Goal: Task Accomplishment & Management: Manage account settings

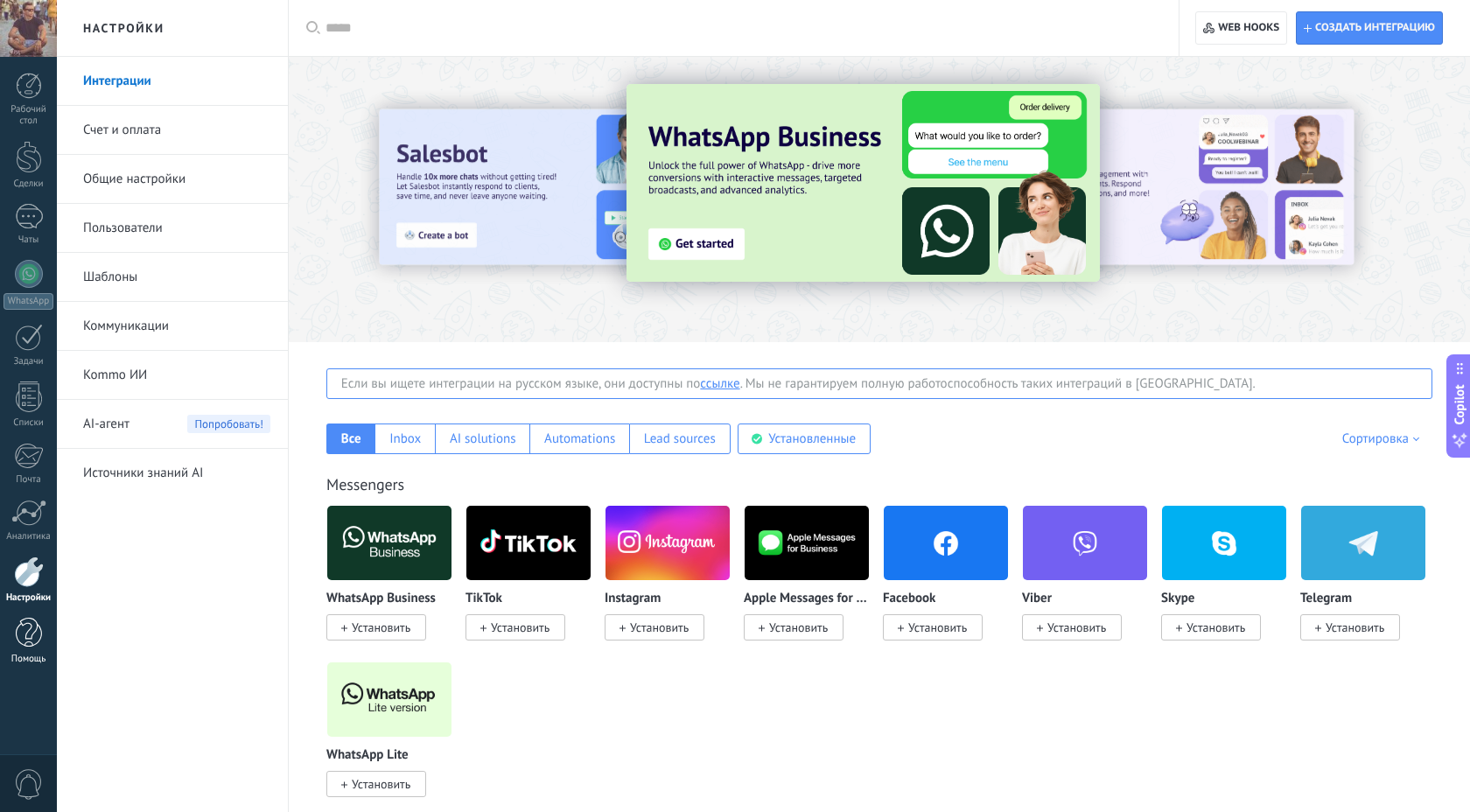
click at [40, 635] on div at bounding box center [28, 633] width 26 height 31
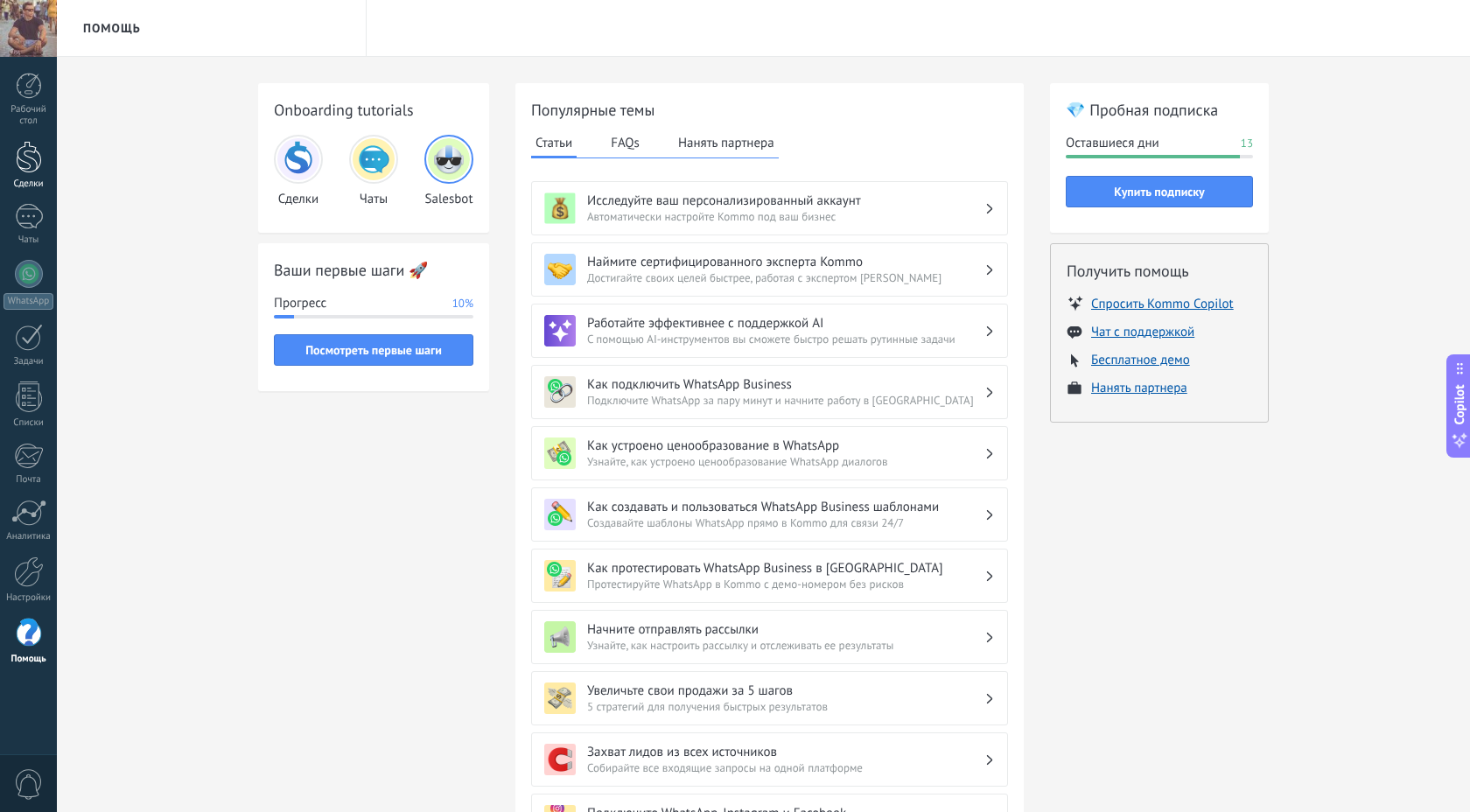
click at [30, 141] on div at bounding box center [28, 157] width 26 height 33
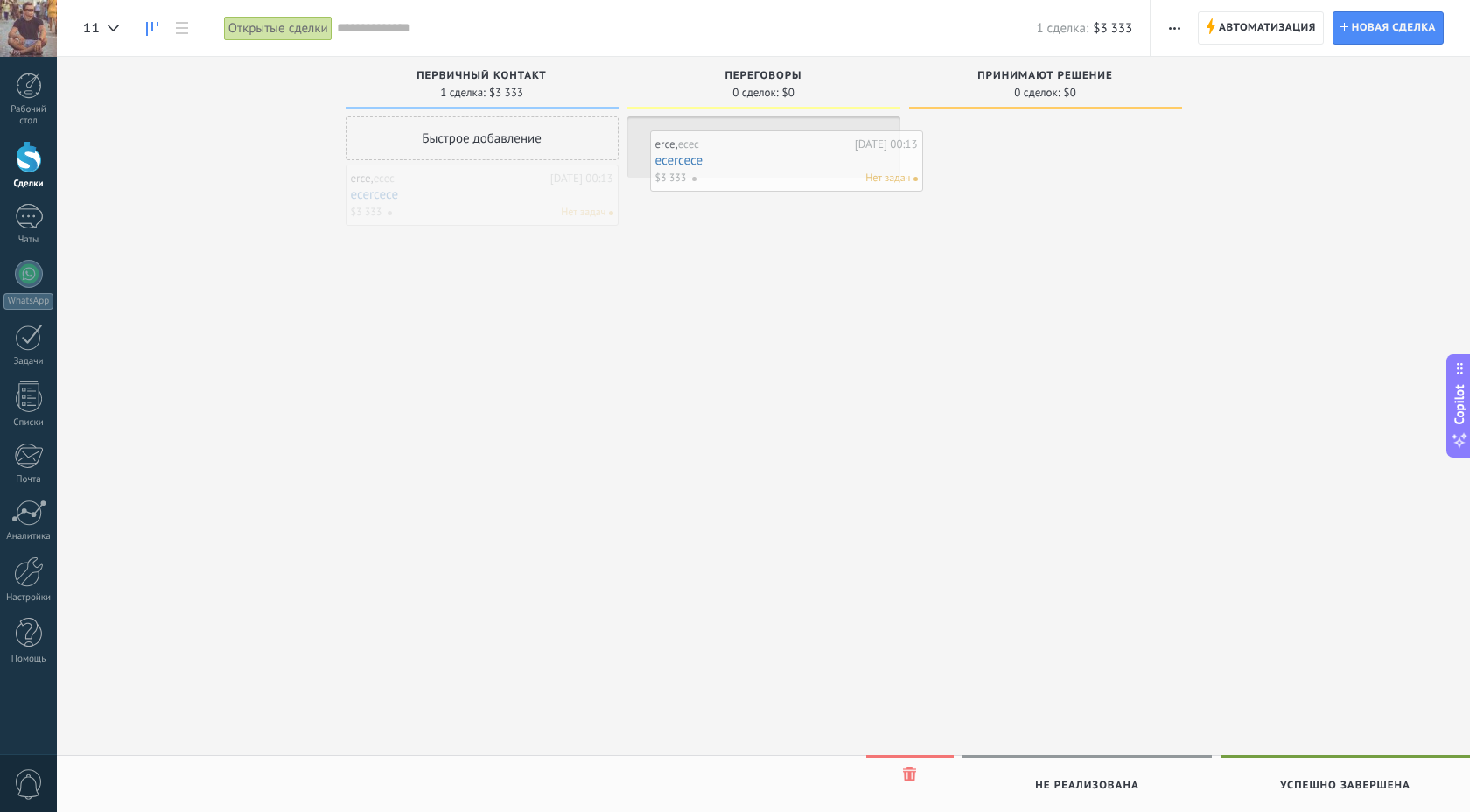
drag, startPoint x: 397, startPoint y: 192, endPoint x: 701, endPoint y: 156, distance: 306.1
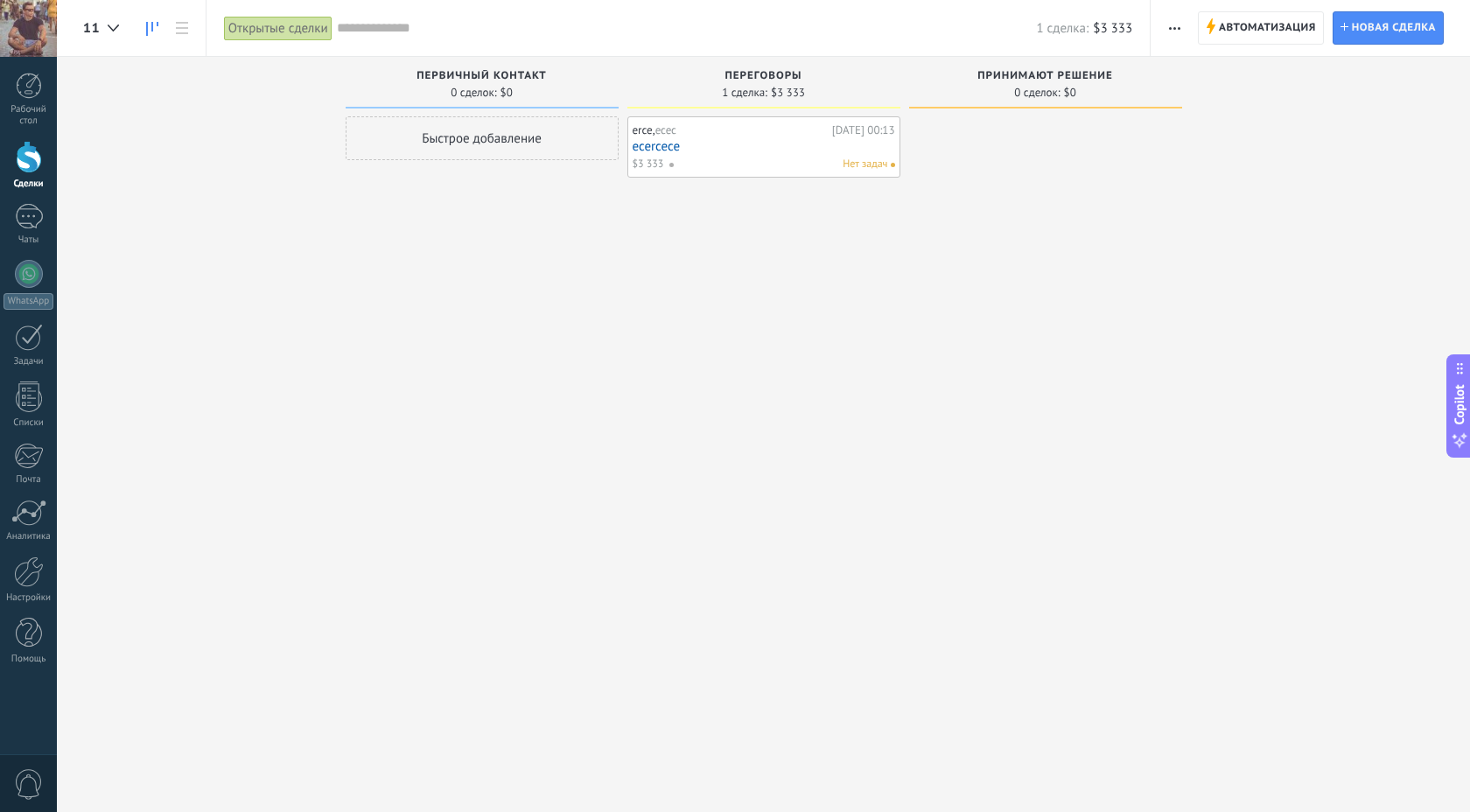
click at [683, 154] on div "erce, ecec [DATE] 00:13 ecercece $3 333 Нет задач" at bounding box center [764, 146] width 263 height 51
click at [653, 148] on link "ecercece" at bounding box center [764, 147] width 263 height 15
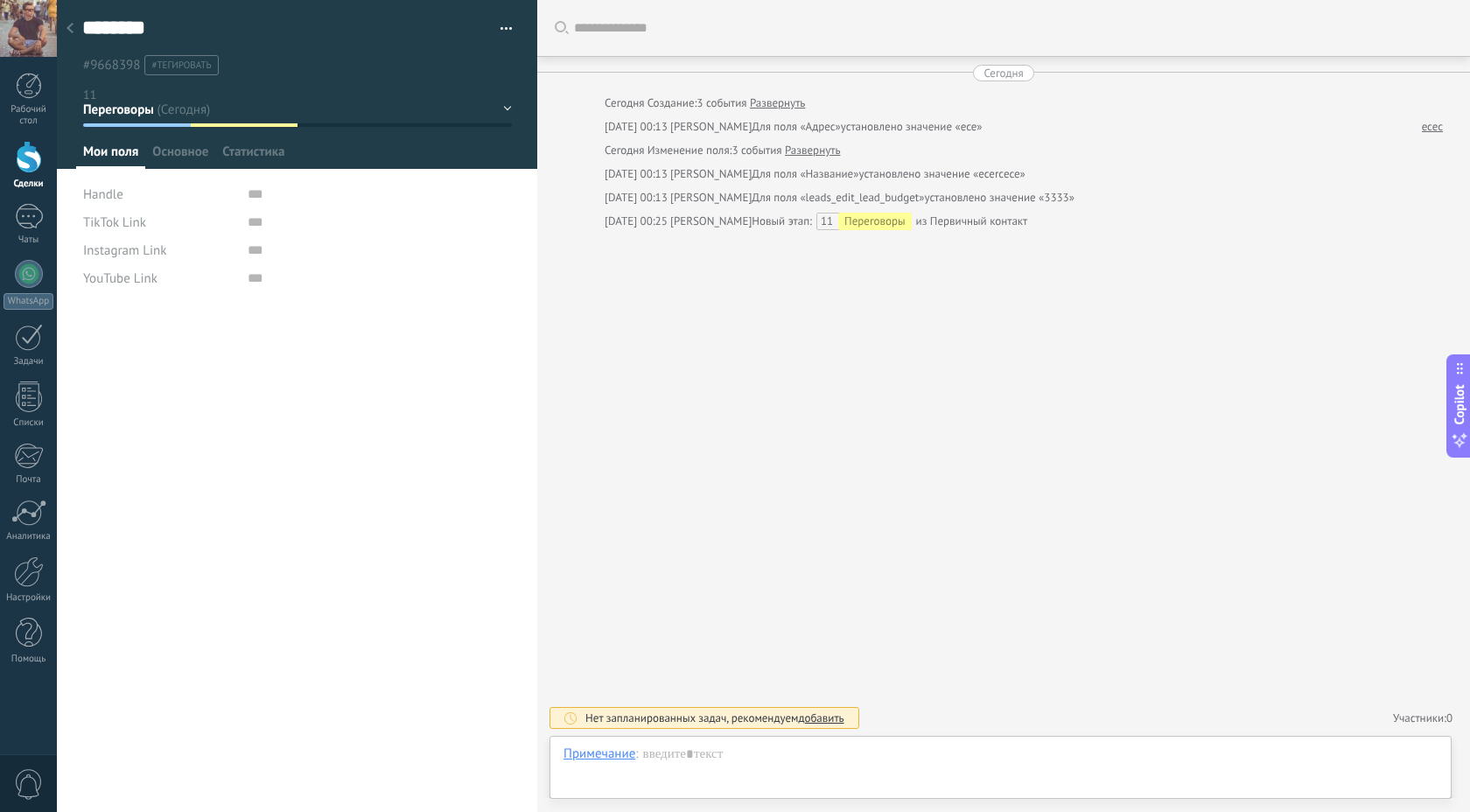
scroll to position [26, 0]
click at [167, 215] on div "TikTok Link" at bounding box center [159, 222] width 151 height 28
click at [160, 220] on div "TikTok Link" at bounding box center [159, 222] width 151 height 28
click at [157, 226] on div "TikTok Link" at bounding box center [159, 222] width 151 height 28
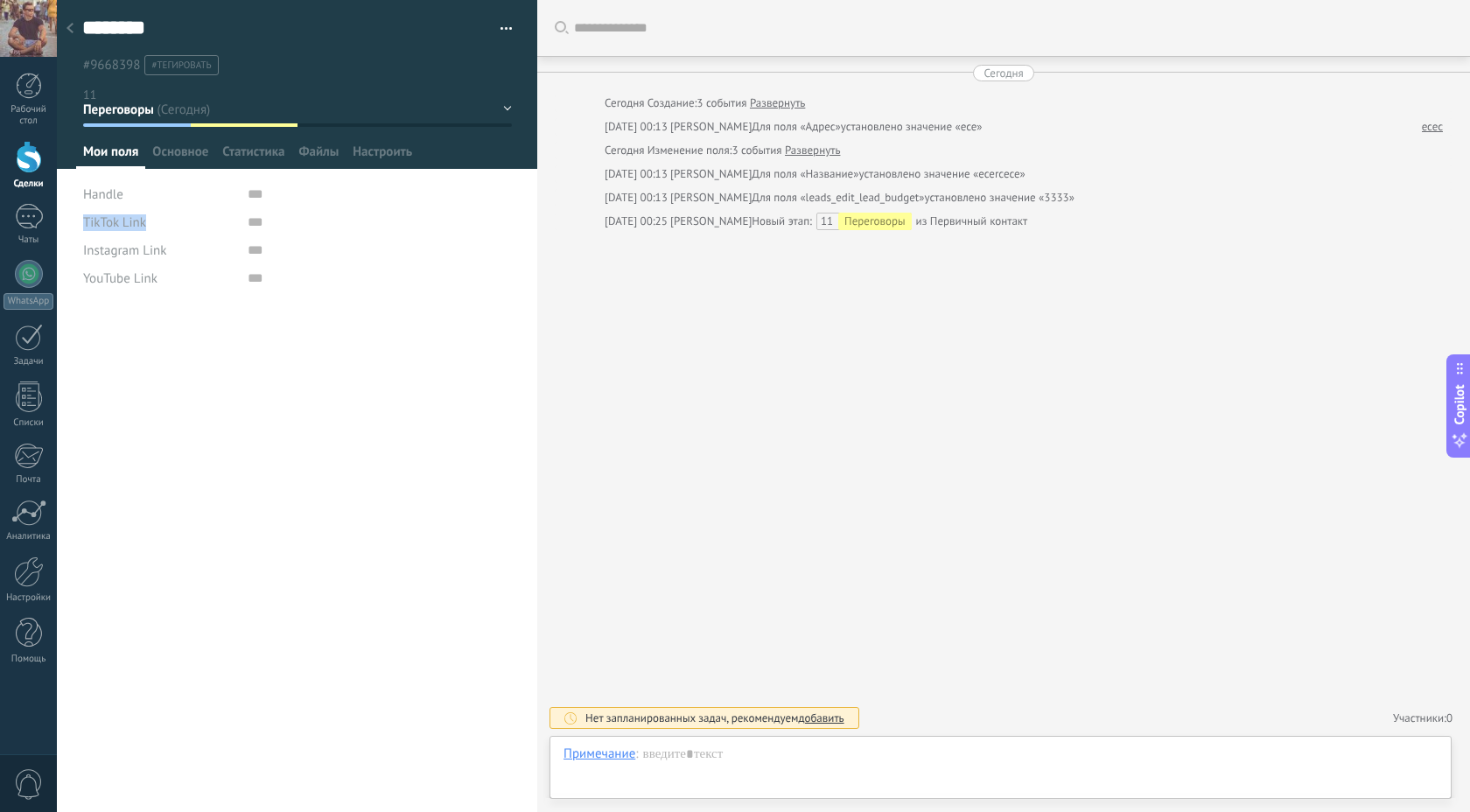
click at [157, 226] on div "TikTok Link" at bounding box center [159, 222] width 151 height 28
click at [156, 192] on div "Handle" at bounding box center [159, 194] width 151 height 28
click at [292, 199] on input "text" at bounding box center [379, 194] width 262 height 28
type input "***"
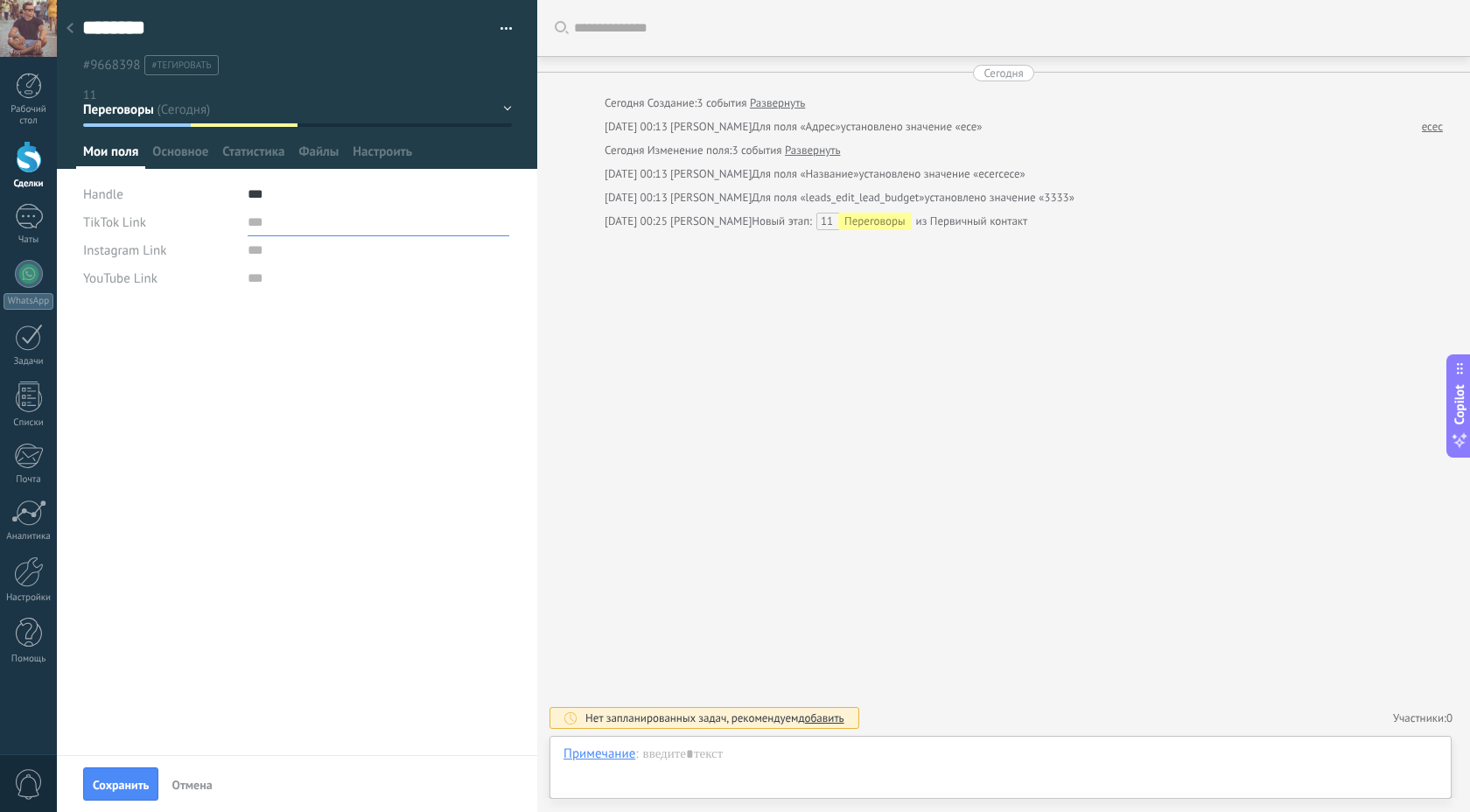
click at [291, 222] on input "text" at bounding box center [379, 222] width 262 height 28
type input "*****"
click at [287, 244] on input "text" at bounding box center [379, 250] width 262 height 28
type input "*****"
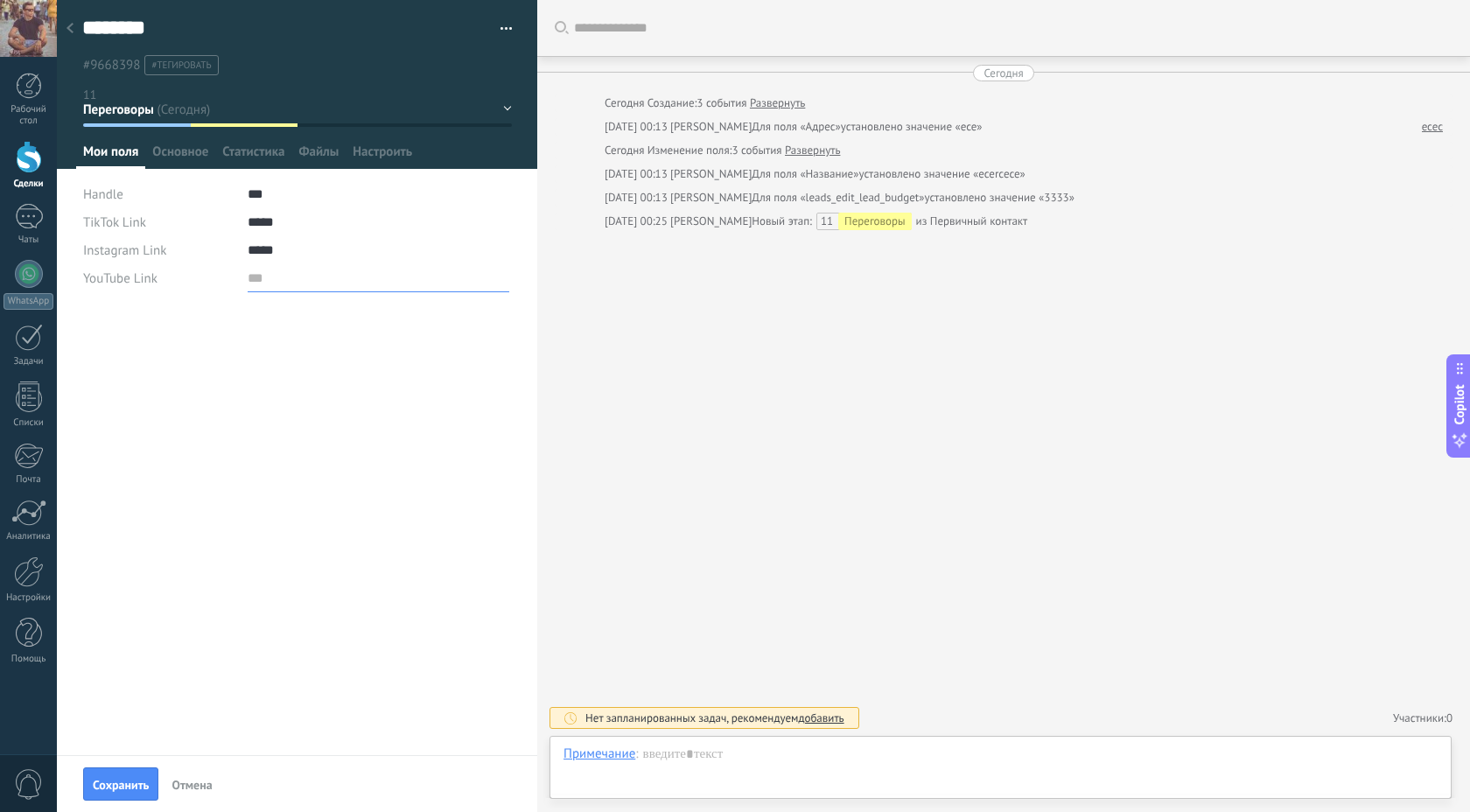
click at [285, 282] on input "text" at bounding box center [379, 277] width 262 height 28
type input "*****"
click at [106, 803] on div "Сохранить Отмена" at bounding box center [296, 783] width 480 height 56
click at [109, 791] on span "Сохранить" at bounding box center [121, 784] width 56 height 12
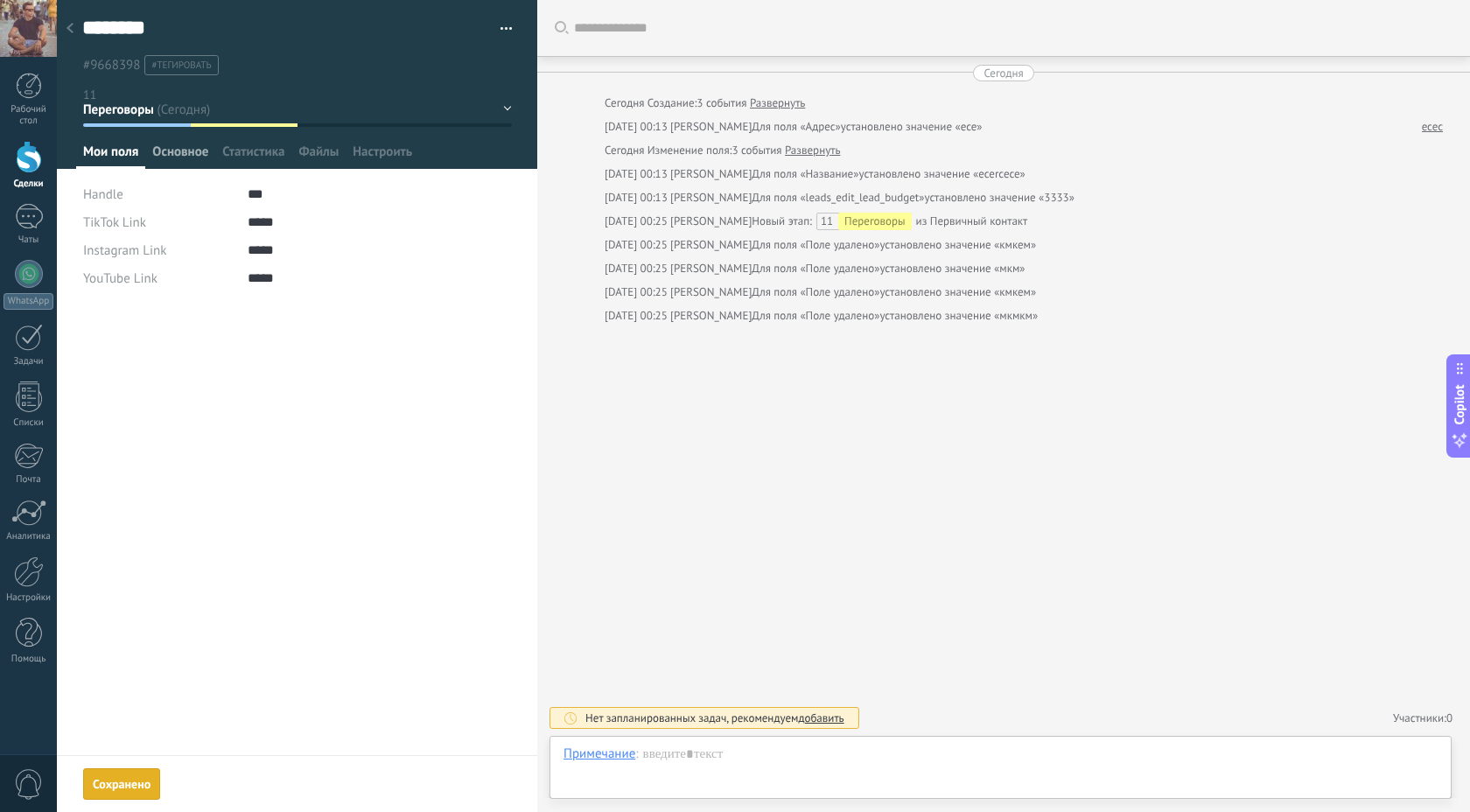
click at [188, 167] on span "Основное" at bounding box center [180, 156] width 56 height 26
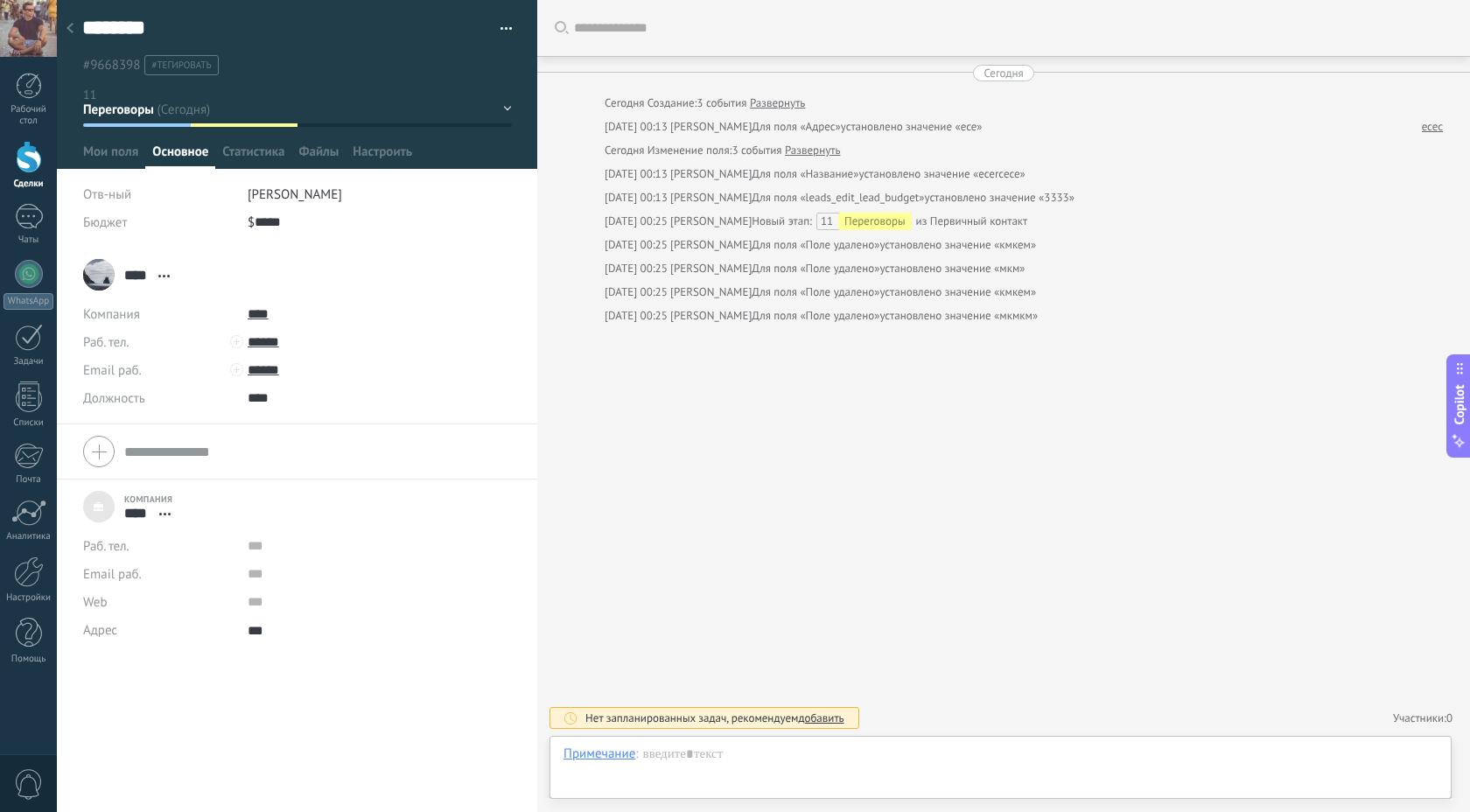
click at [267, 138] on div at bounding box center [296, 84] width 481 height 169
click at [117, 157] on span "Мои поля" at bounding box center [111, 156] width 55 height 26
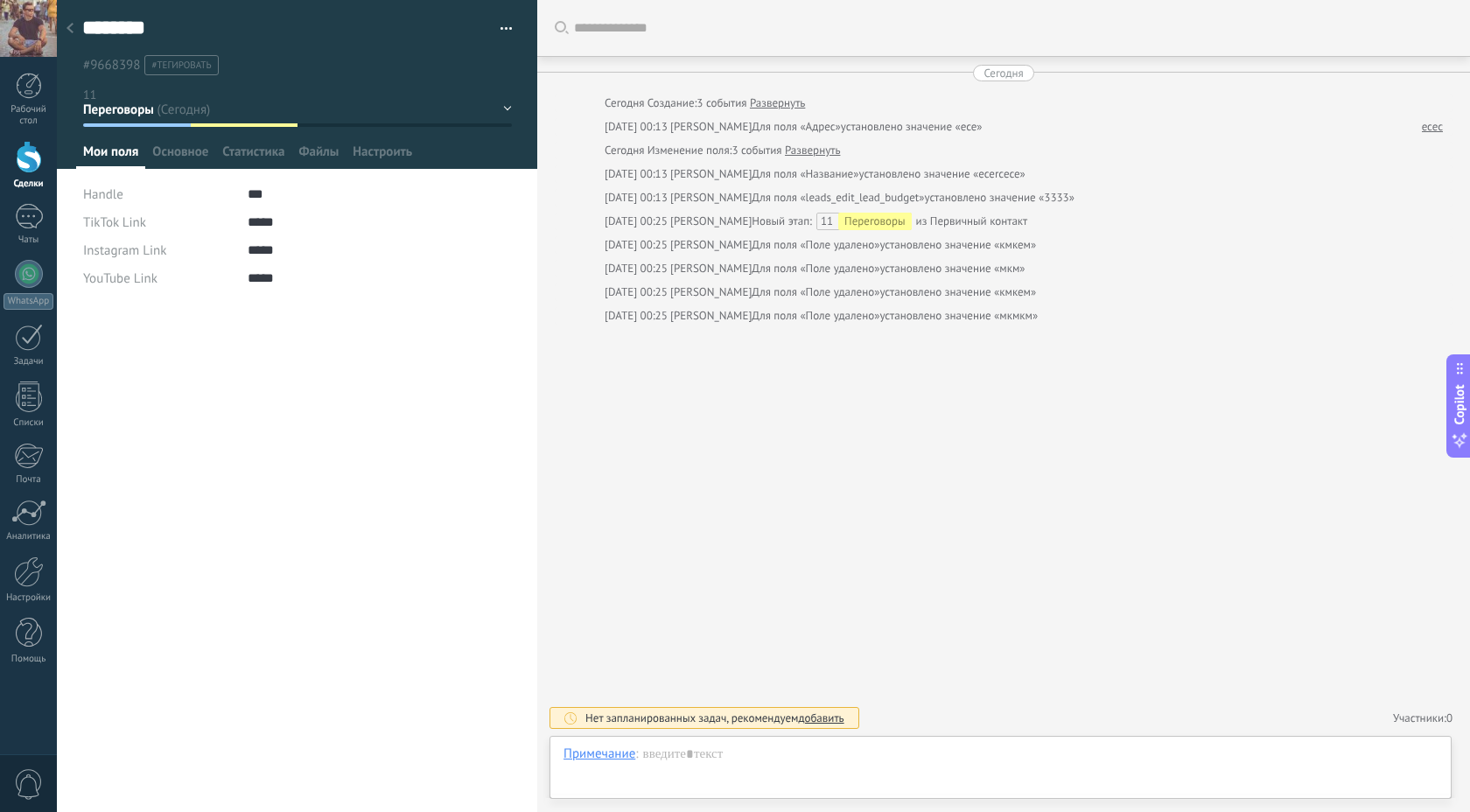
click at [68, 30] on use at bounding box center [70, 28] width 7 height 11
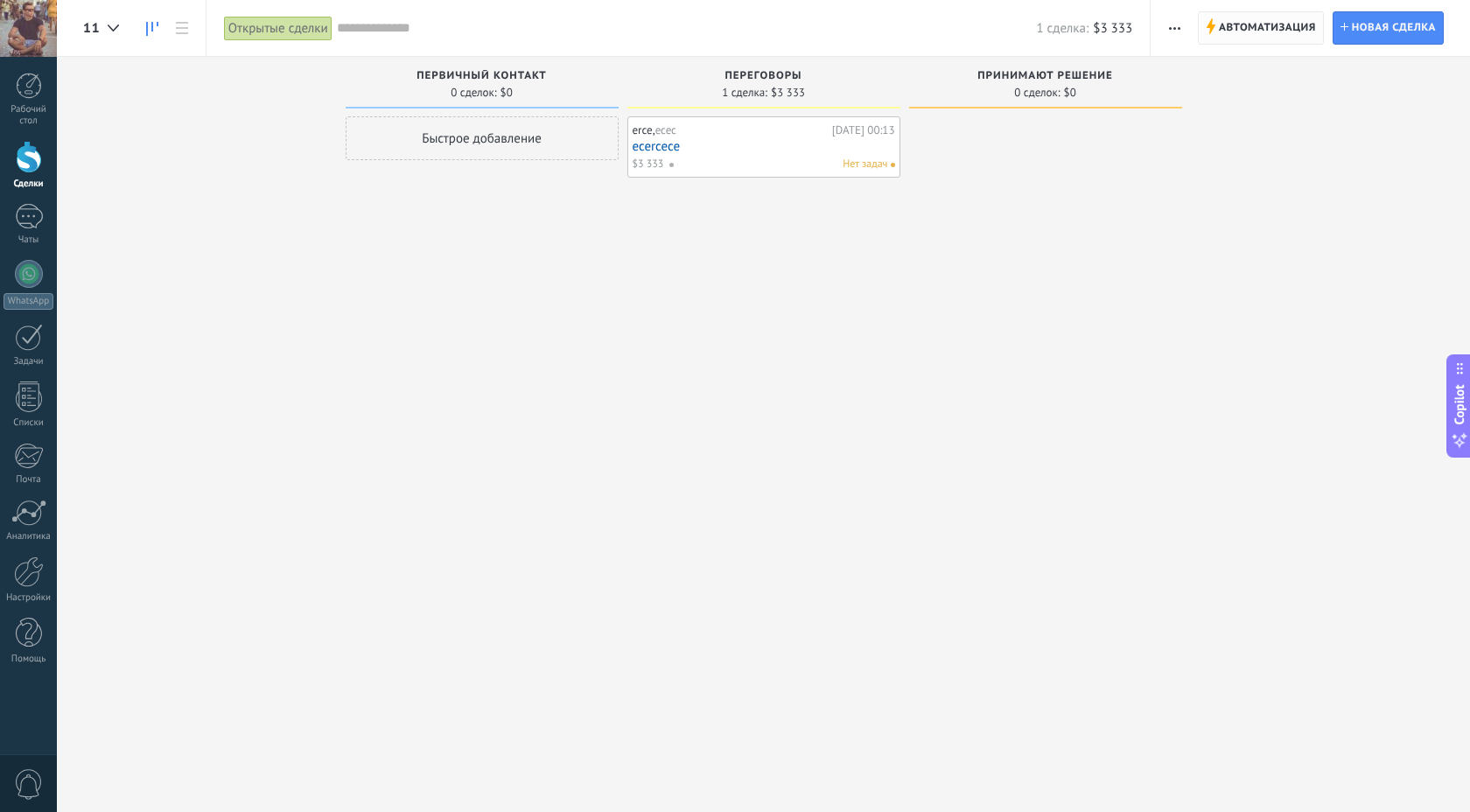
click at [1253, 28] on span "Автоматизация" at bounding box center [1268, 28] width 98 height 32
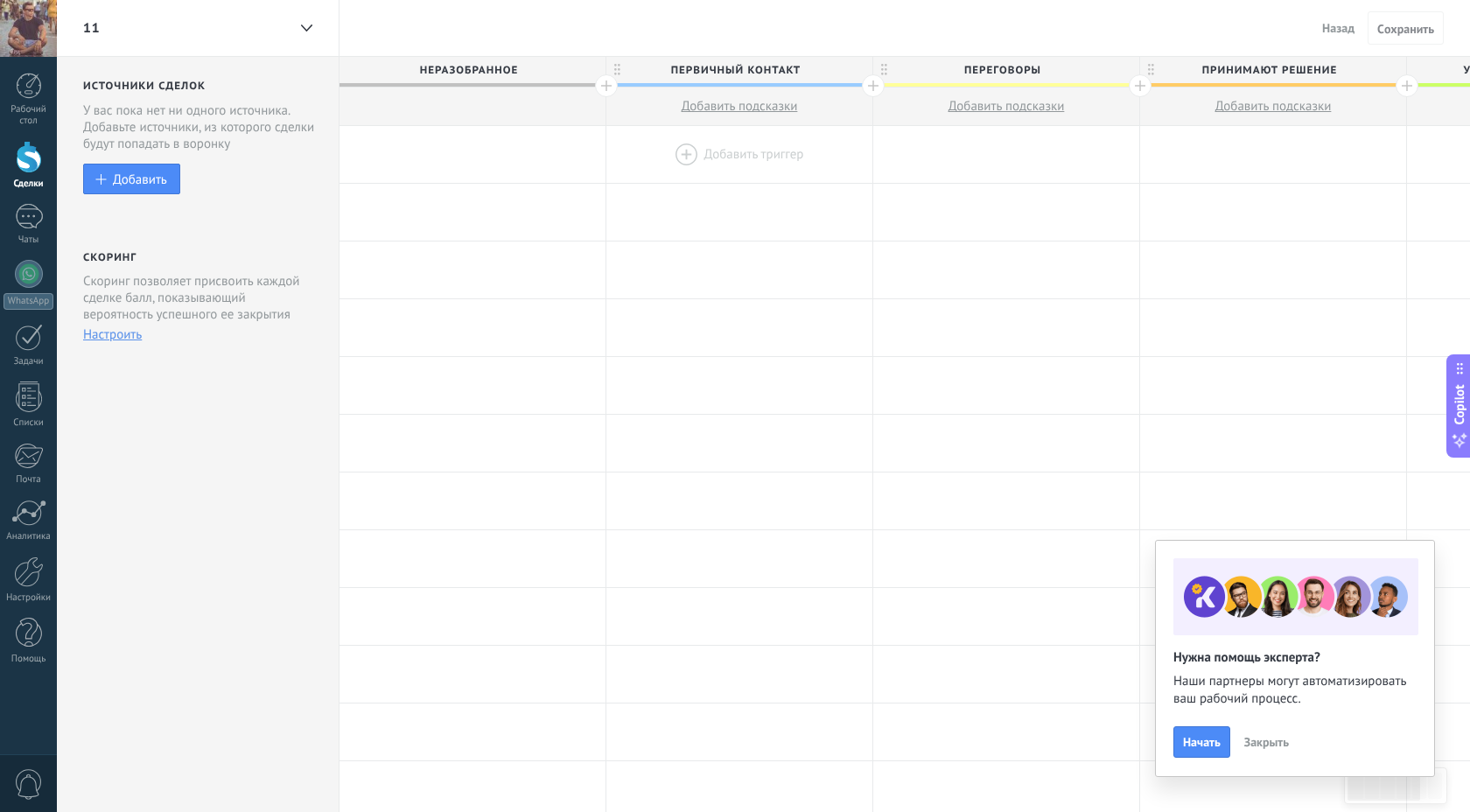
click at [684, 160] on div at bounding box center [739, 154] width 266 height 56
click at [707, 154] on div at bounding box center [739, 154] width 266 height 56
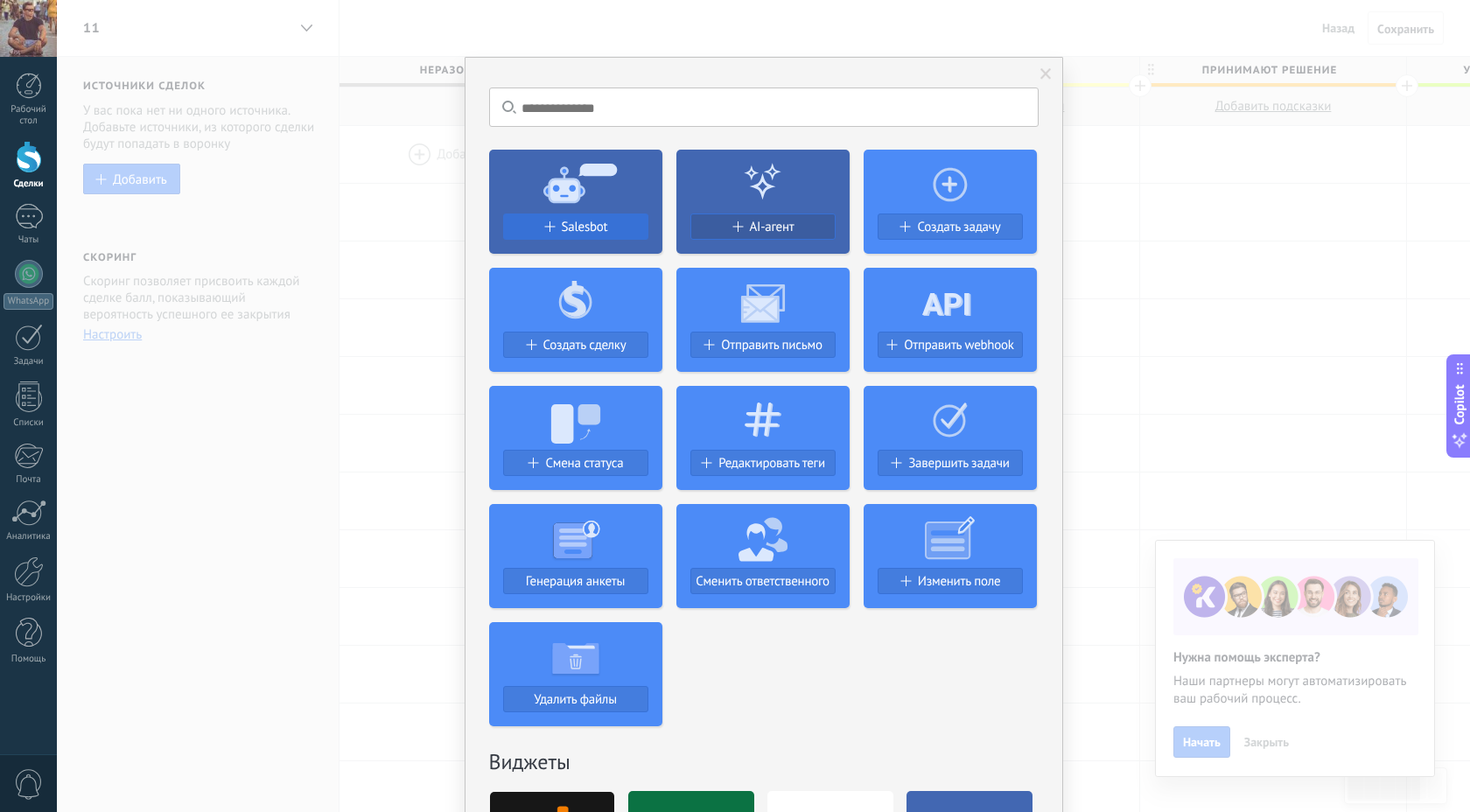
click at [581, 229] on span "Salesbot" at bounding box center [585, 228] width 47 height 15
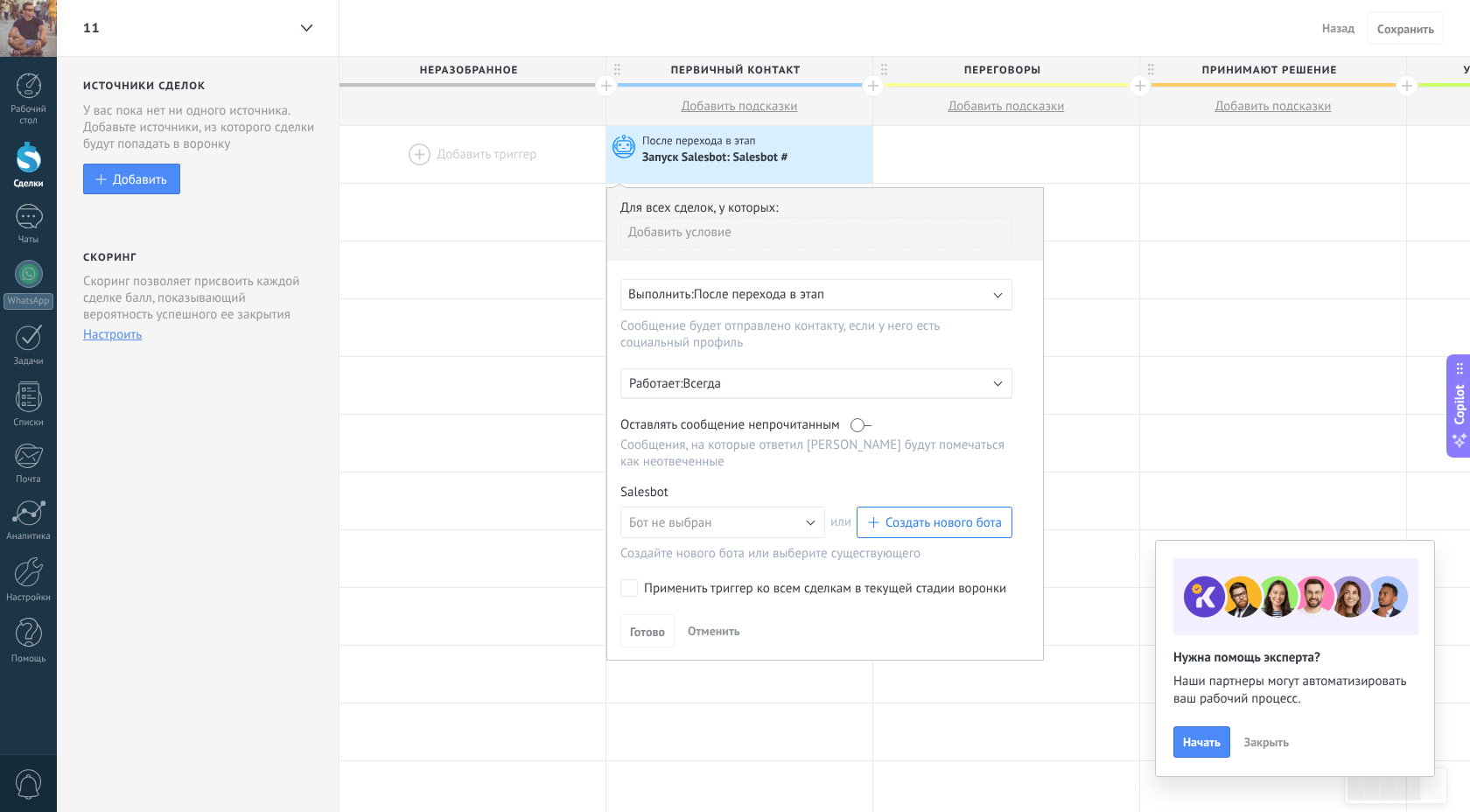
click at [870, 81] on div at bounding box center [873, 86] width 23 height 23
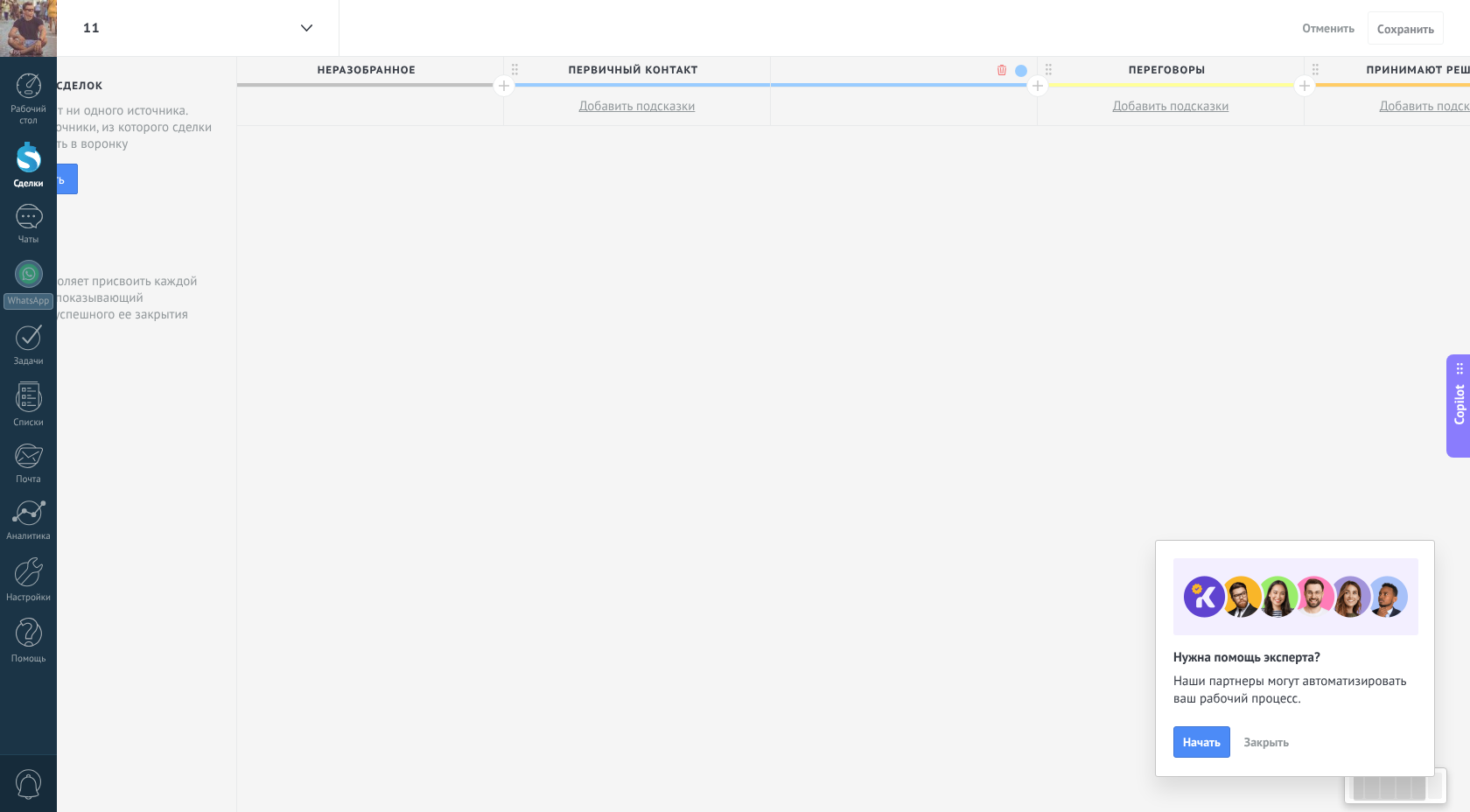
scroll to position [0, 129]
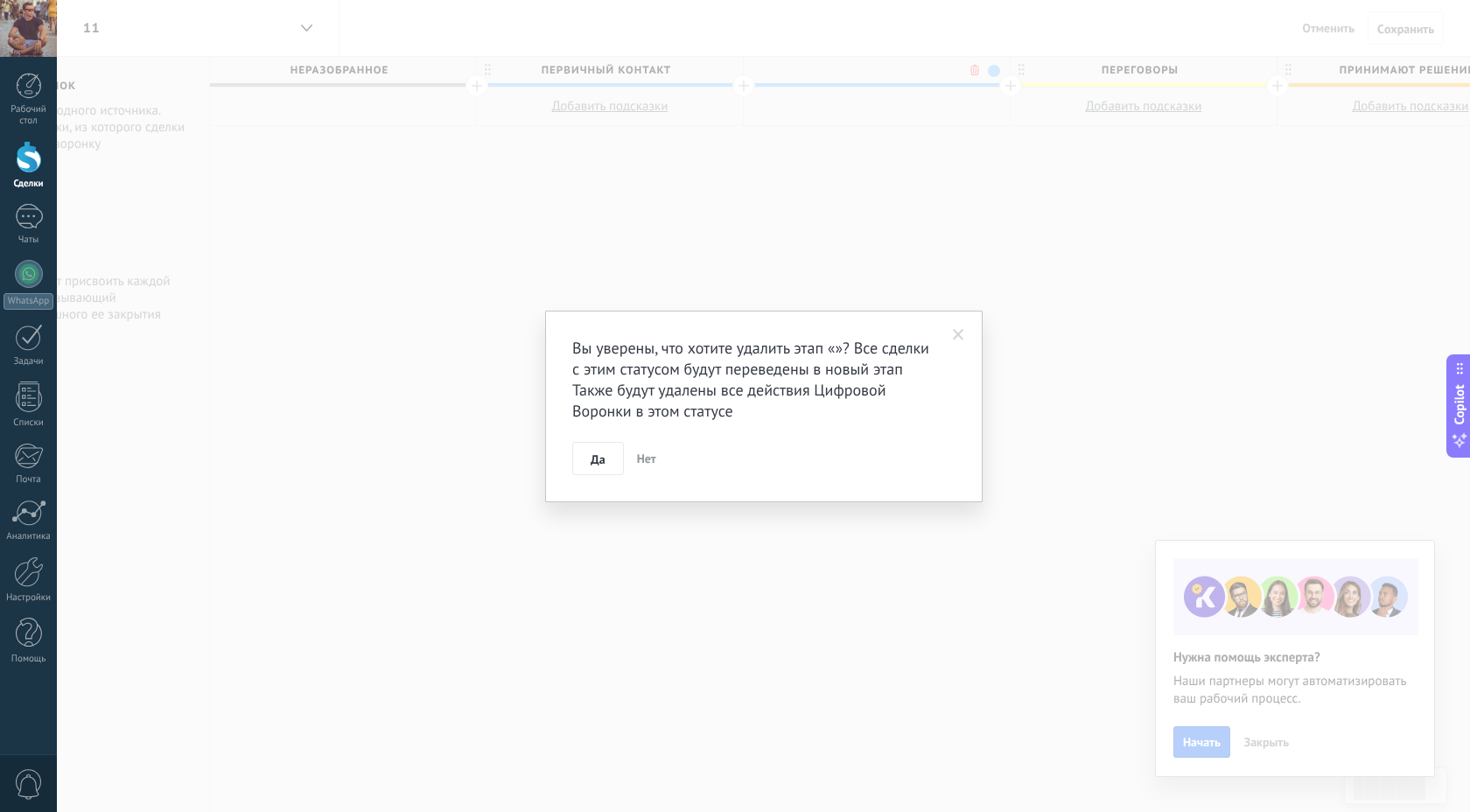
click at [973, 69] on body ".abecls-1,.abecls-2{fill-rule:evenodd}.abecls-2{fill:#fff} .abhcls-1{fill:none}…" at bounding box center [735, 406] width 1470 height 812
click at [602, 453] on span "Да" at bounding box center [599, 459] width 15 height 12
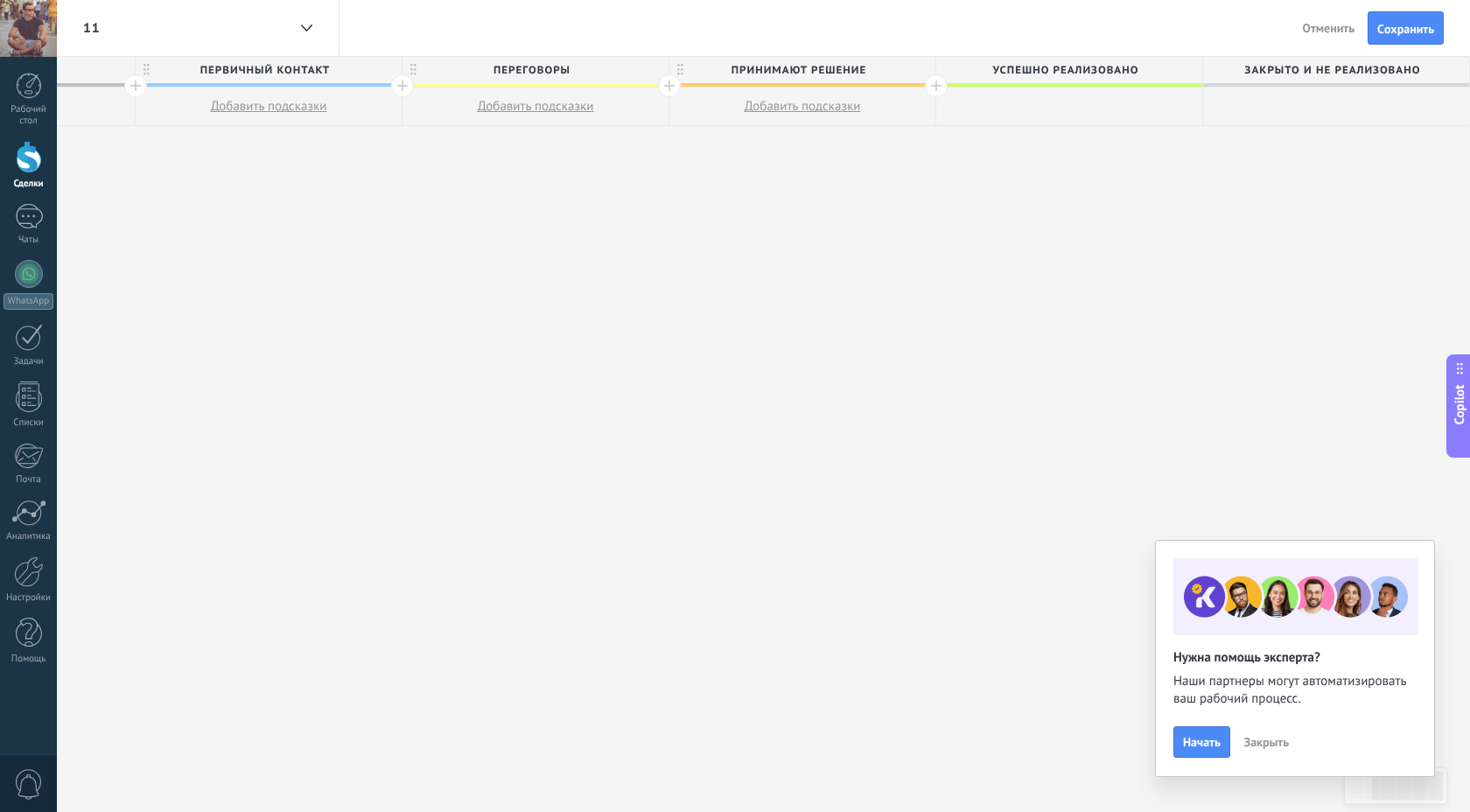
scroll to position [0, 0]
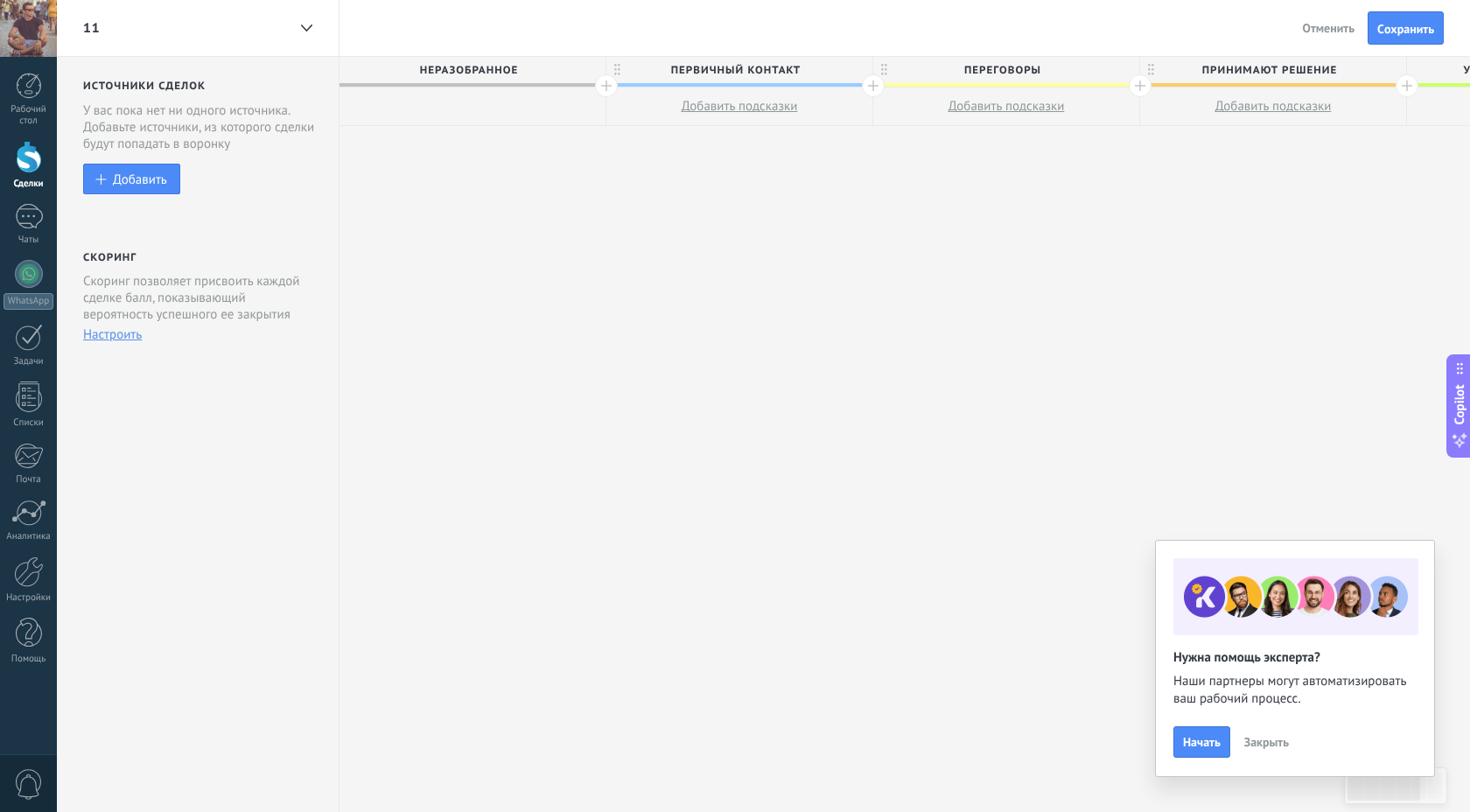
click at [742, 105] on span "Добавить подсказки" at bounding box center [740, 105] width 117 height 16
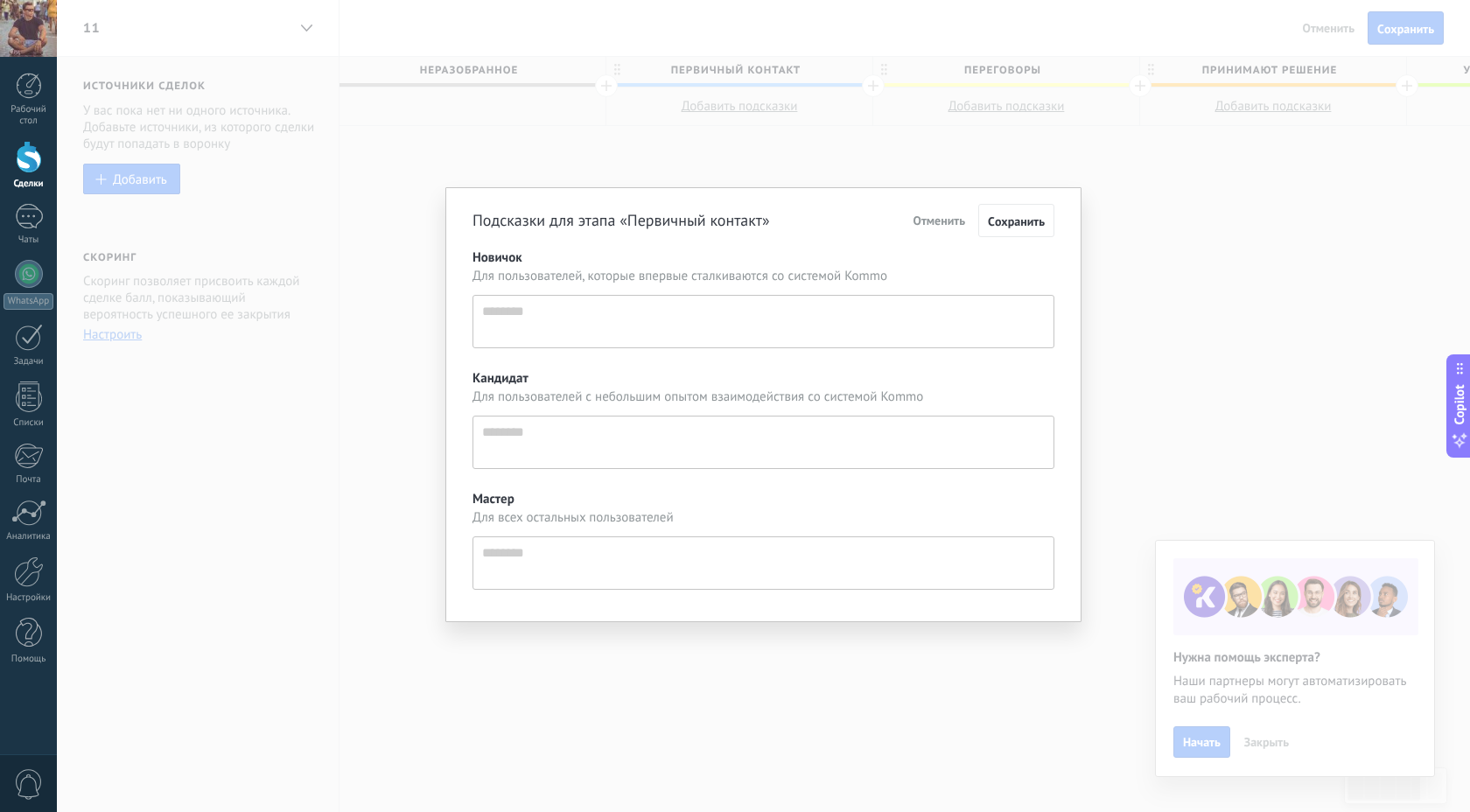
scroll to position [16, 0]
click at [945, 215] on span "Отменить" at bounding box center [938, 220] width 53 height 15
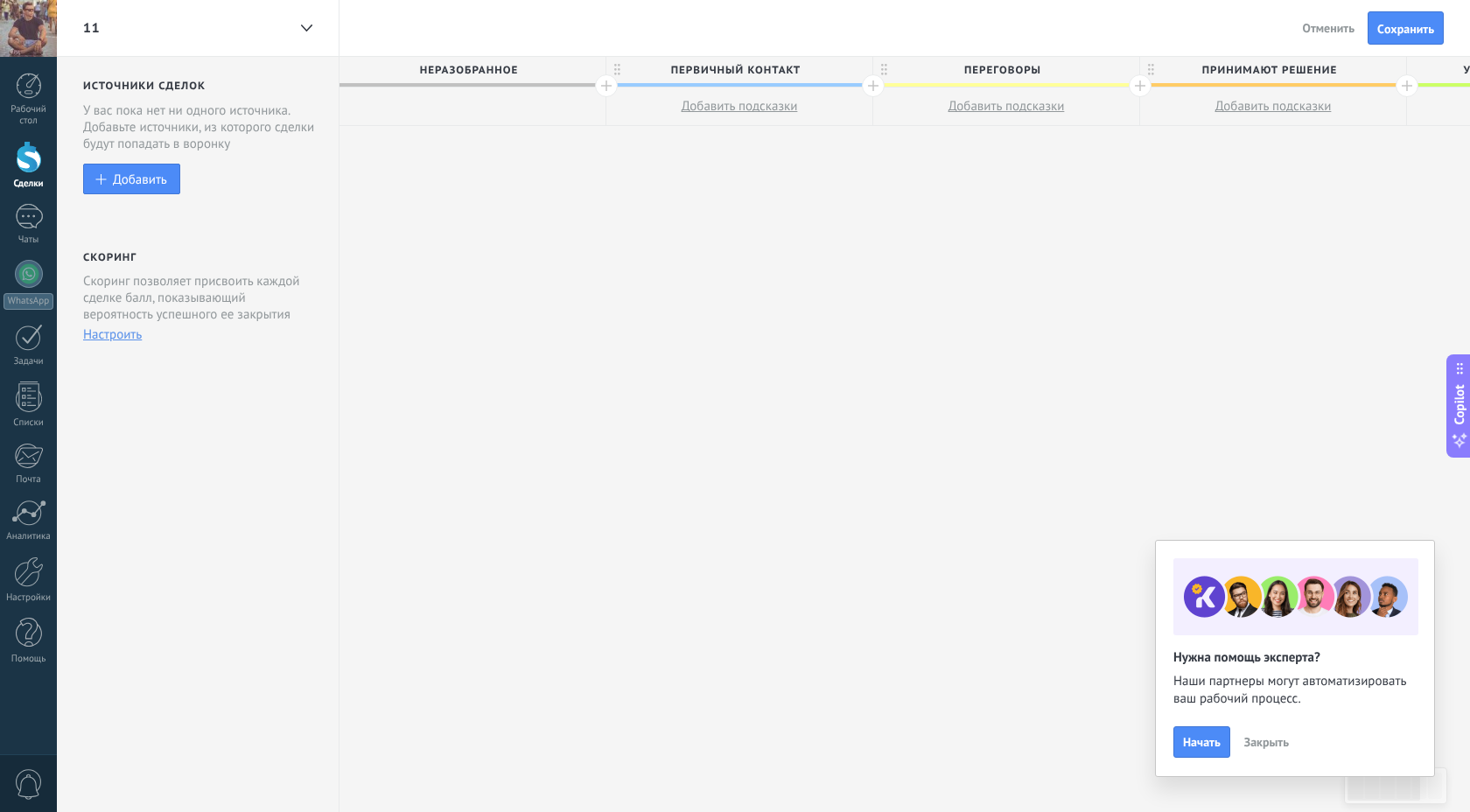
click at [499, 63] on span "Неразобранное" at bounding box center [468, 70] width 257 height 27
click at [479, 107] on div at bounding box center [472, 107] width 266 height 38
click at [736, 104] on span "Добавить подсказки" at bounding box center [740, 105] width 117 height 16
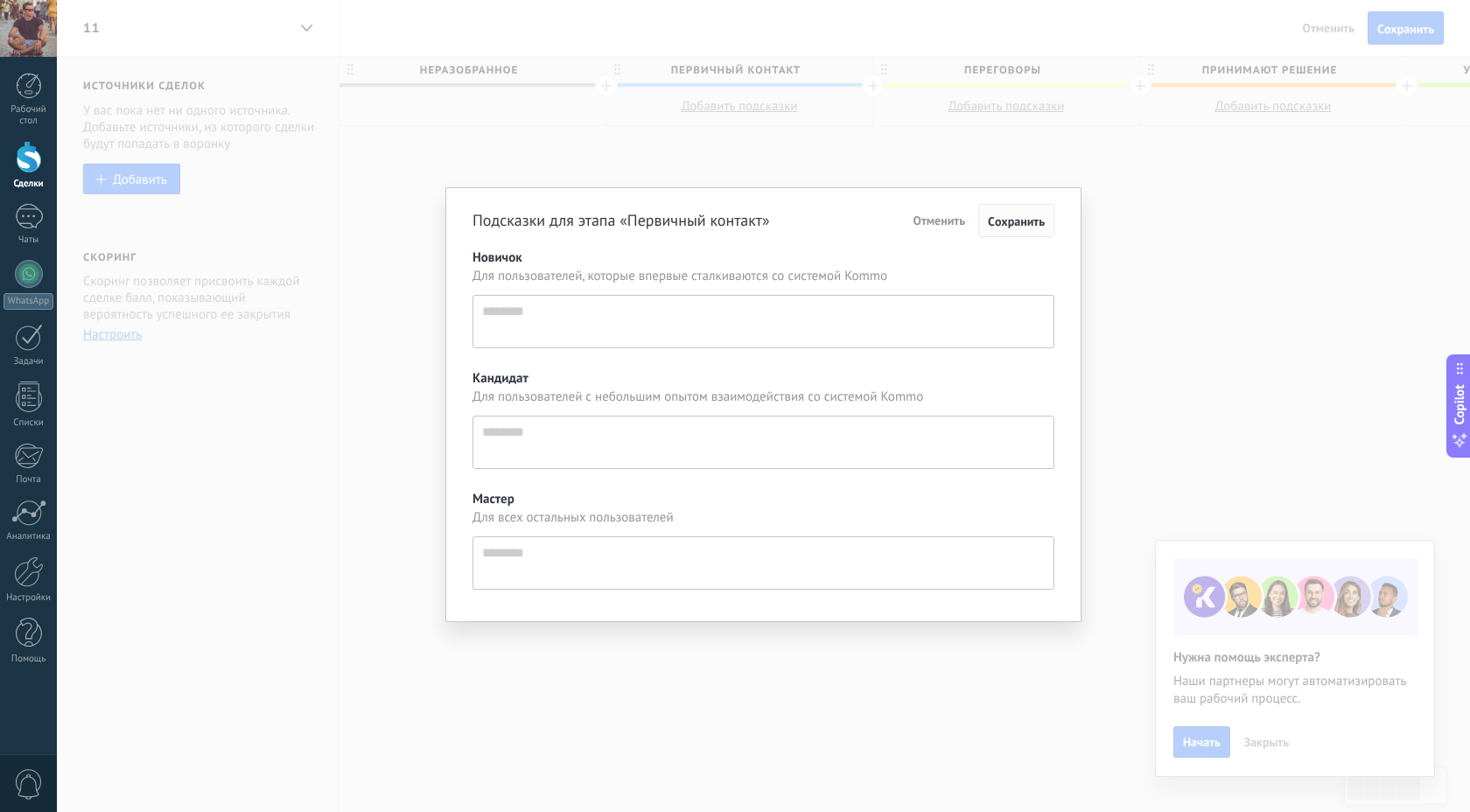
click at [1011, 211] on button "Cохранить" at bounding box center [1017, 220] width 77 height 33
click at [1011, 216] on span "Cохранить" at bounding box center [1016, 221] width 56 height 15
click at [1016, 216] on span "Cохранить" at bounding box center [1016, 221] width 56 height 15
click at [992, 215] on span "Cохранить" at bounding box center [1016, 221] width 56 height 15
click at [1027, 222] on span "Cохранить" at bounding box center [1016, 221] width 56 height 15
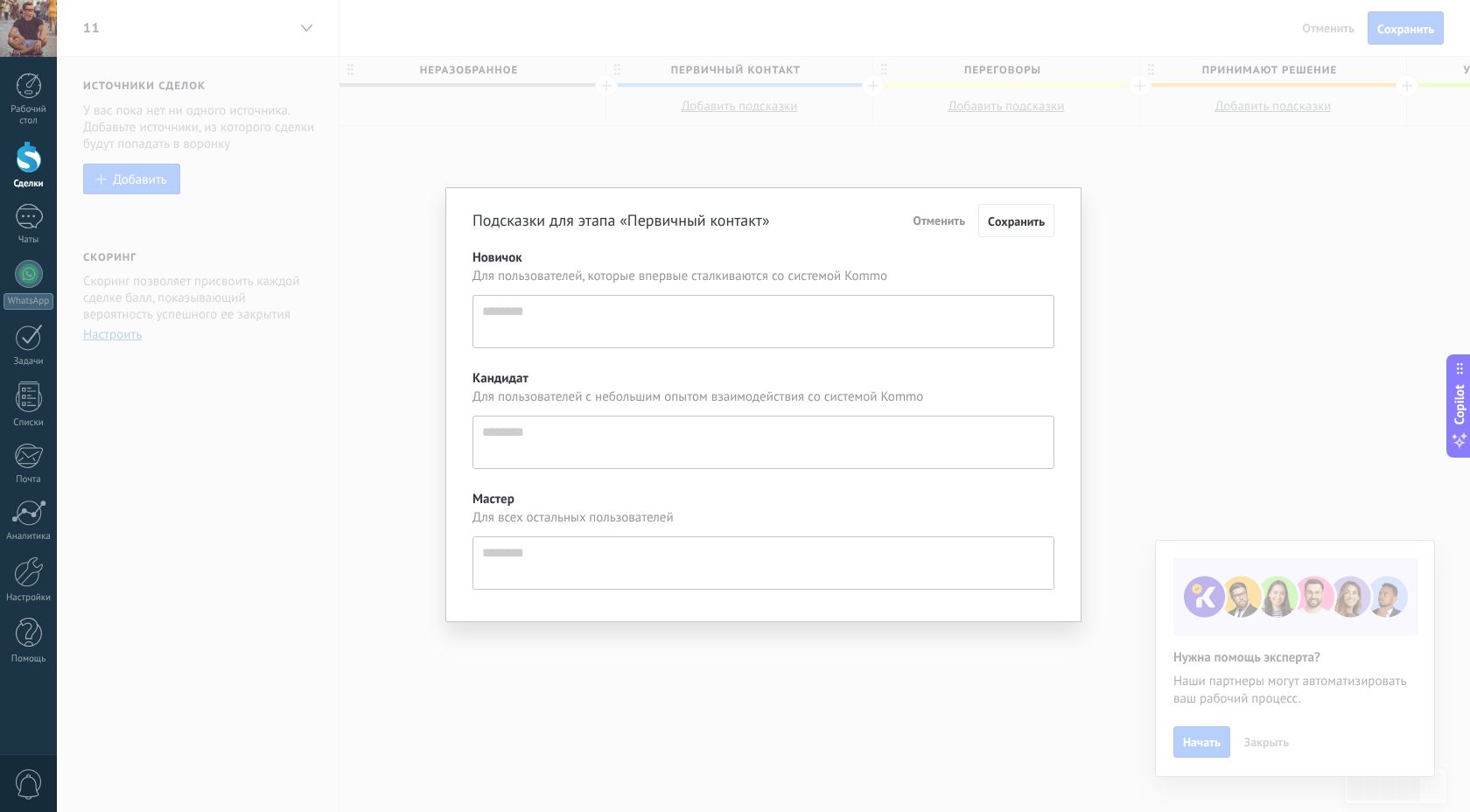
click at [939, 223] on span "Отменить" at bounding box center [938, 220] width 53 height 15
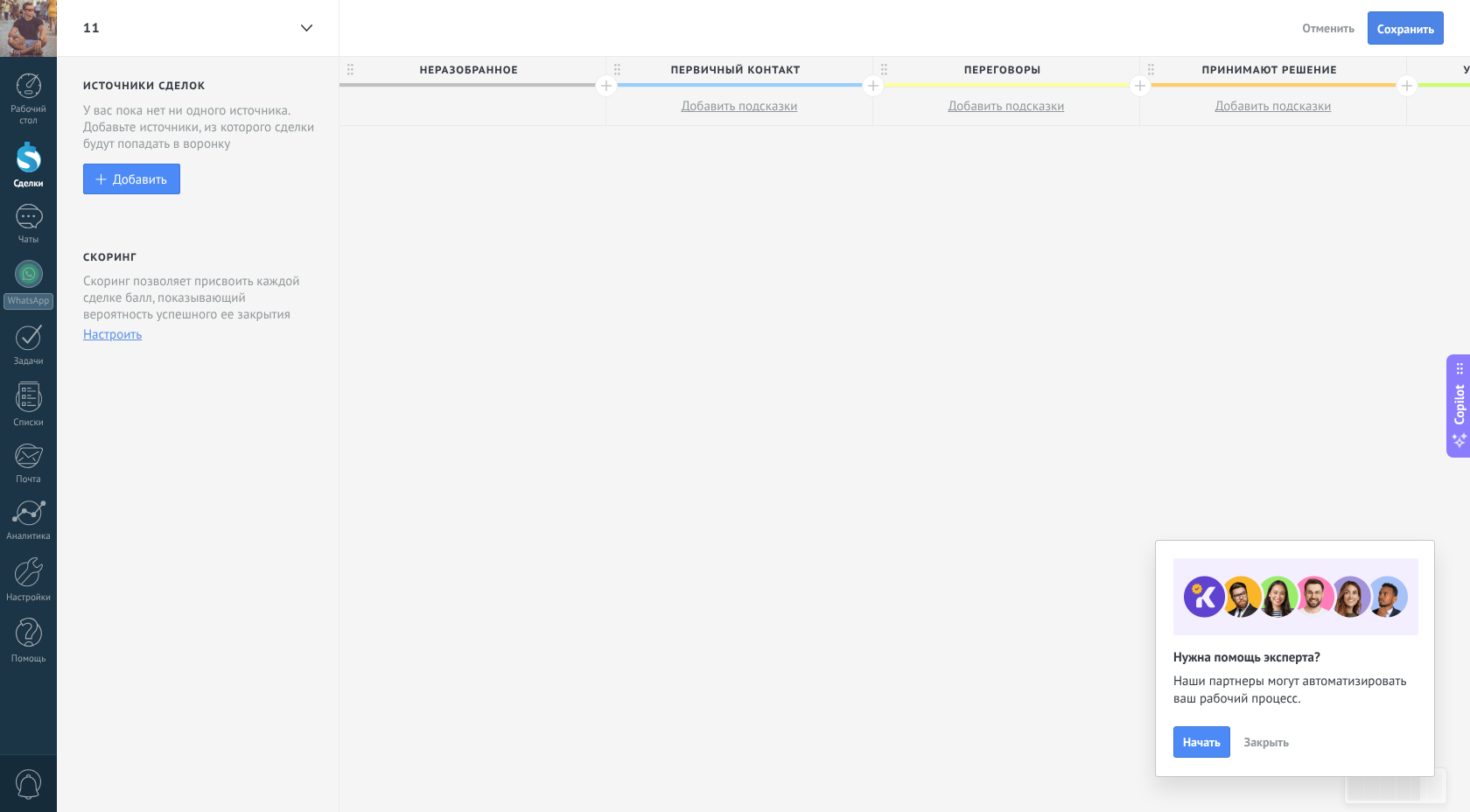
click at [1389, 30] on span "Cохранить" at bounding box center [1405, 29] width 56 height 12
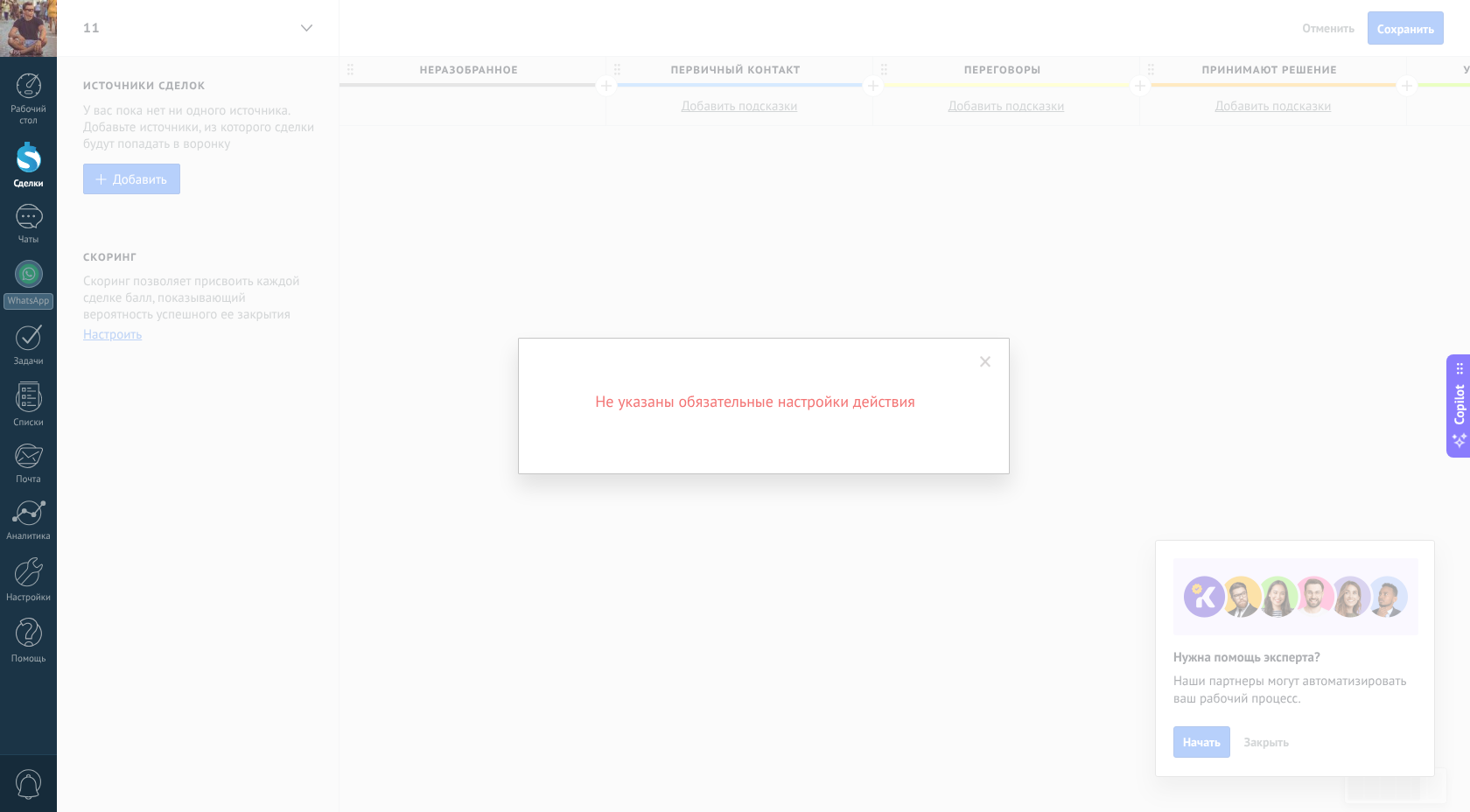
click at [989, 357] on span at bounding box center [986, 362] width 11 height 12
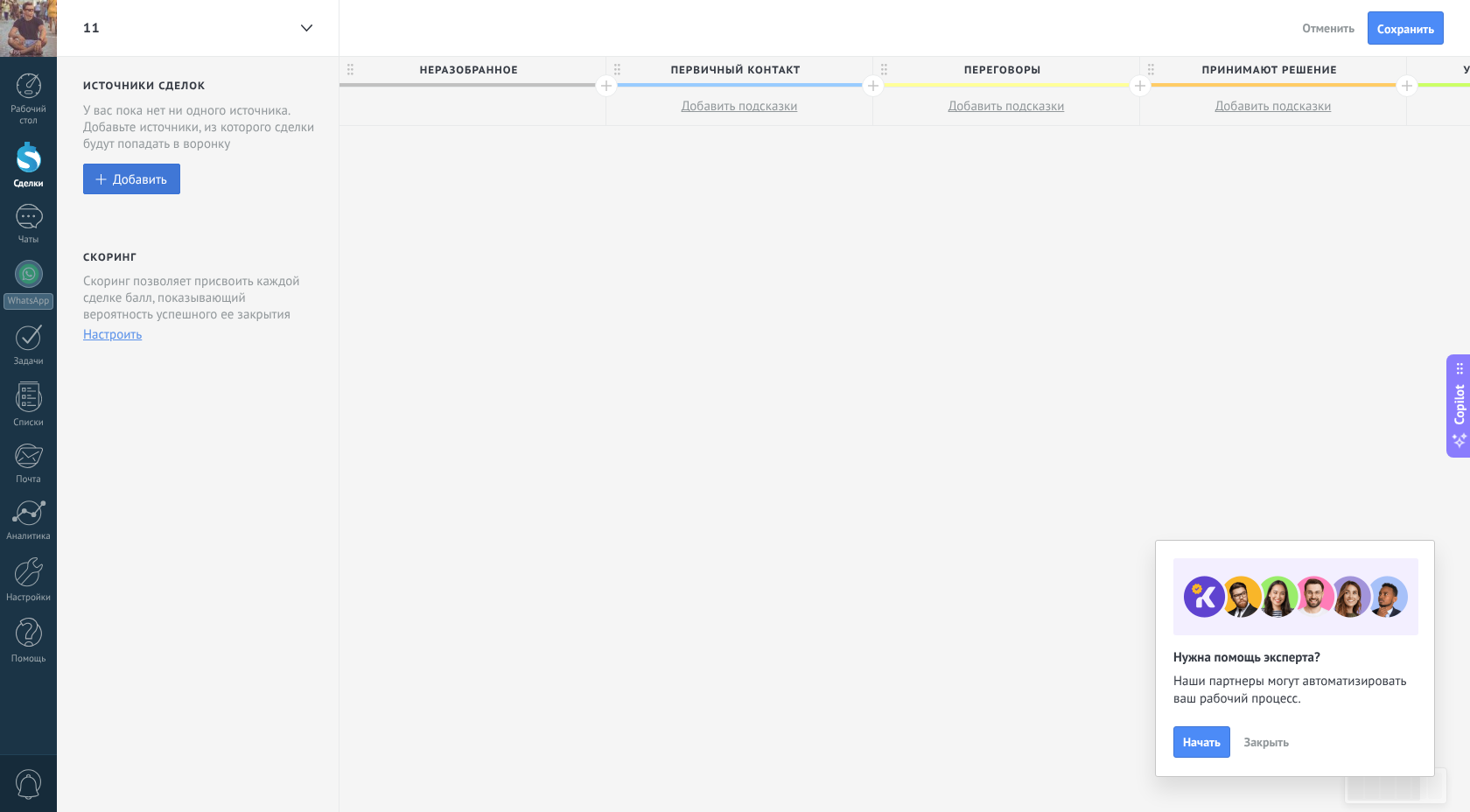
click at [151, 166] on button "Добавить" at bounding box center [132, 179] width 98 height 31
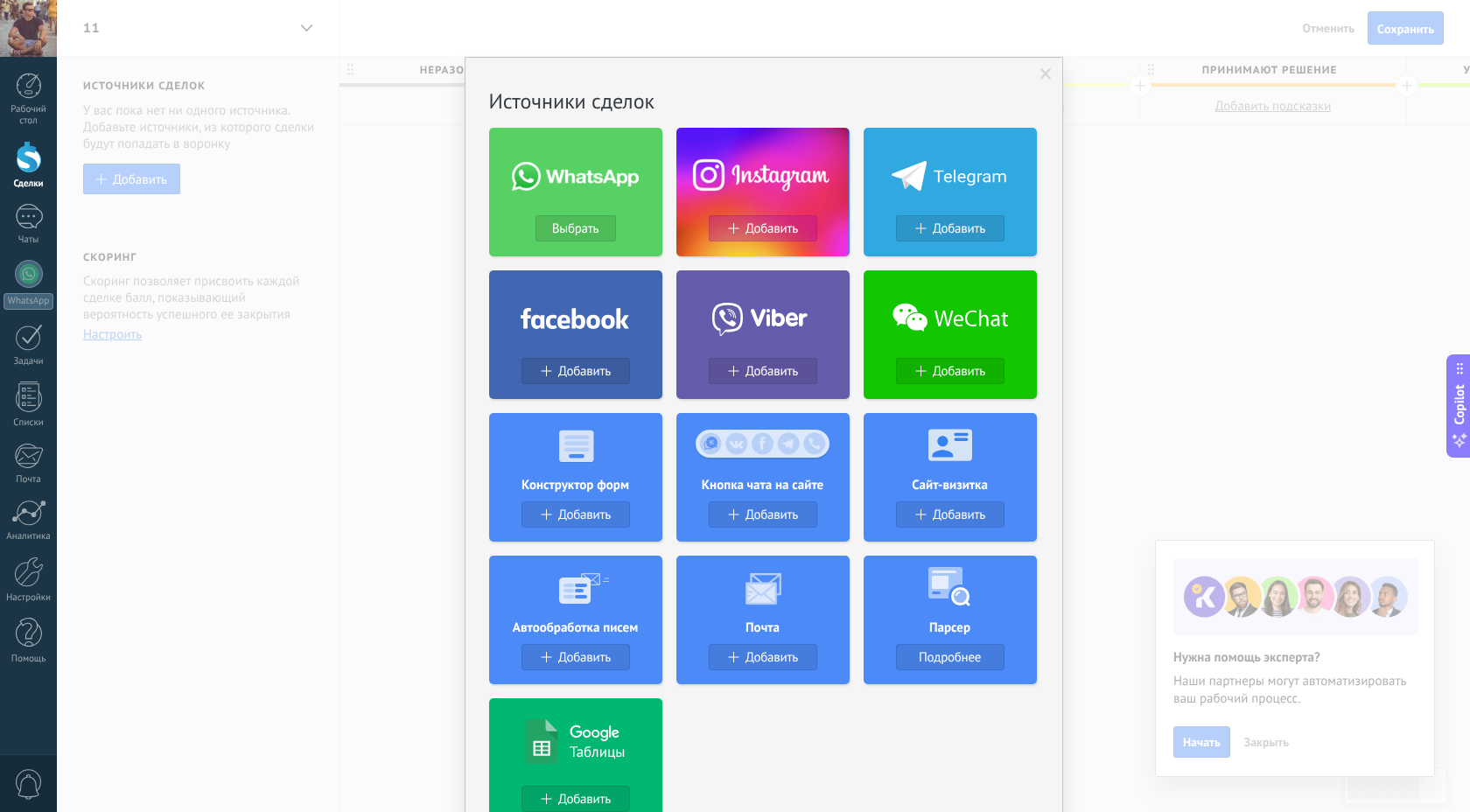
click at [758, 237] on button "Добавить" at bounding box center [762, 228] width 108 height 26
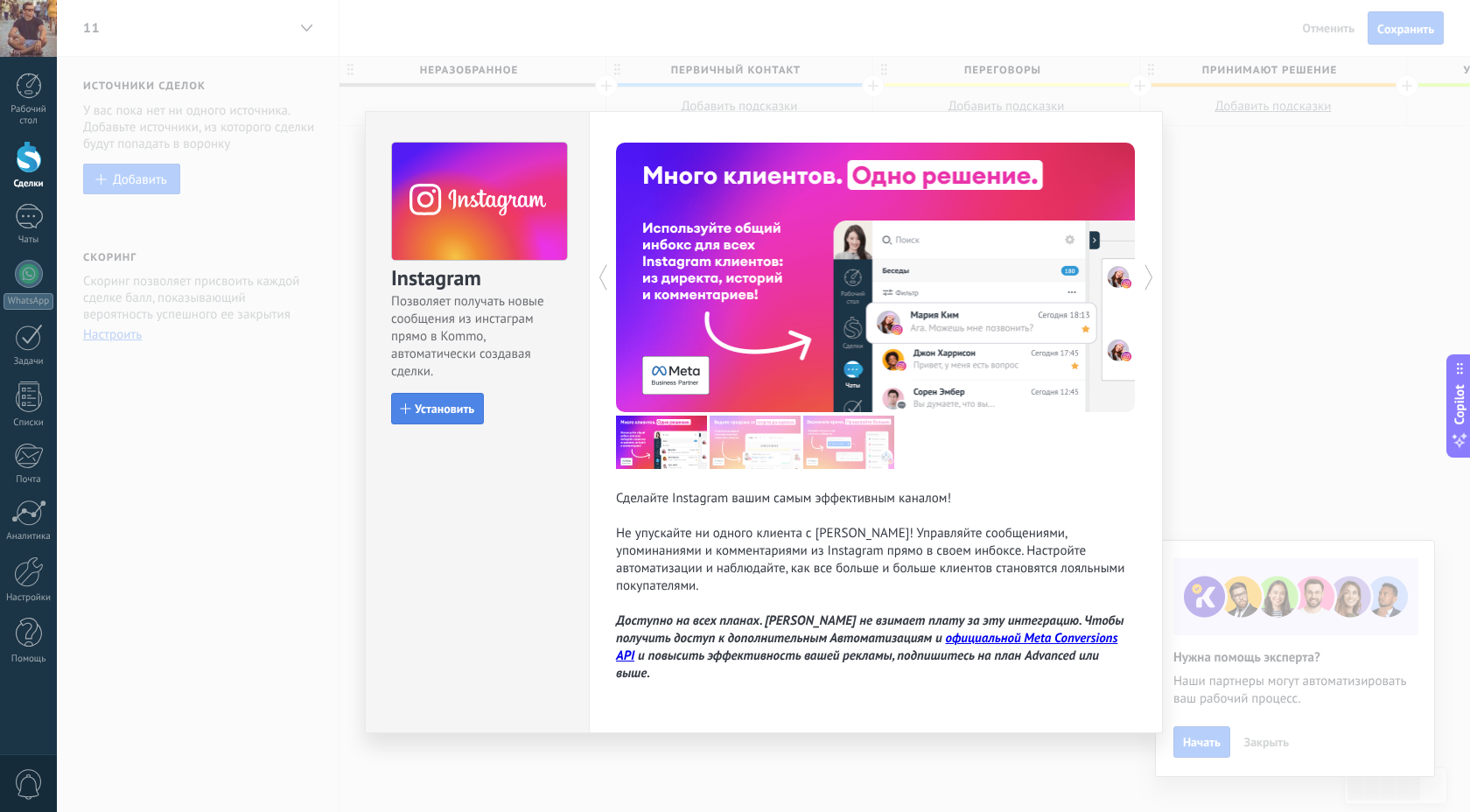
click at [436, 404] on span "Установить" at bounding box center [445, 408] width 59 height 12
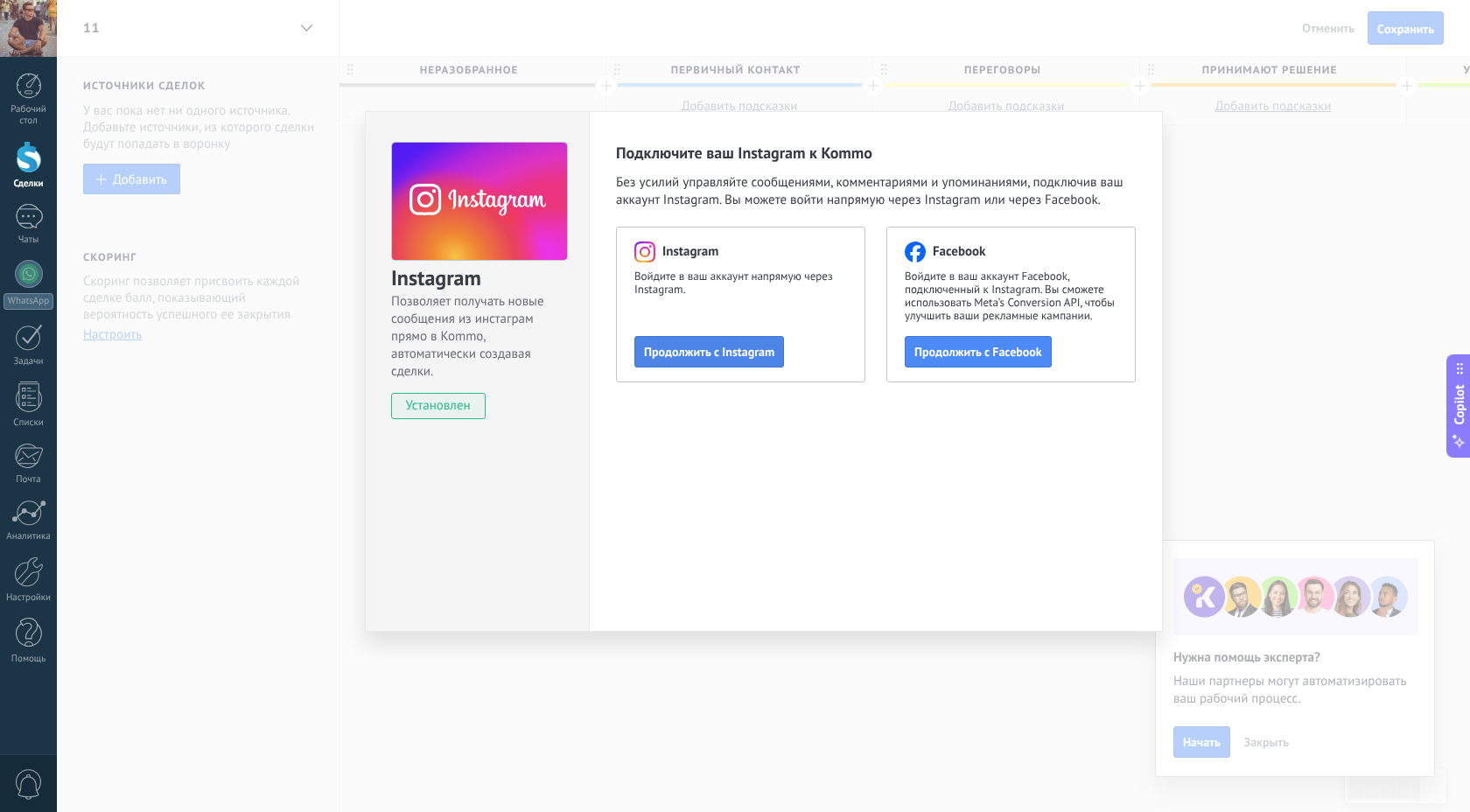
click at [761, 338] on button "Продолжить с Instagram" at bounding box center [709, 351] width 149 height 32
click at [1065, 76] on div "Instagram Позволяет получать новые сообщения из инстаграм прямо в Kommo, автома…" at bounding box center [763, 406] width 1414 height 812
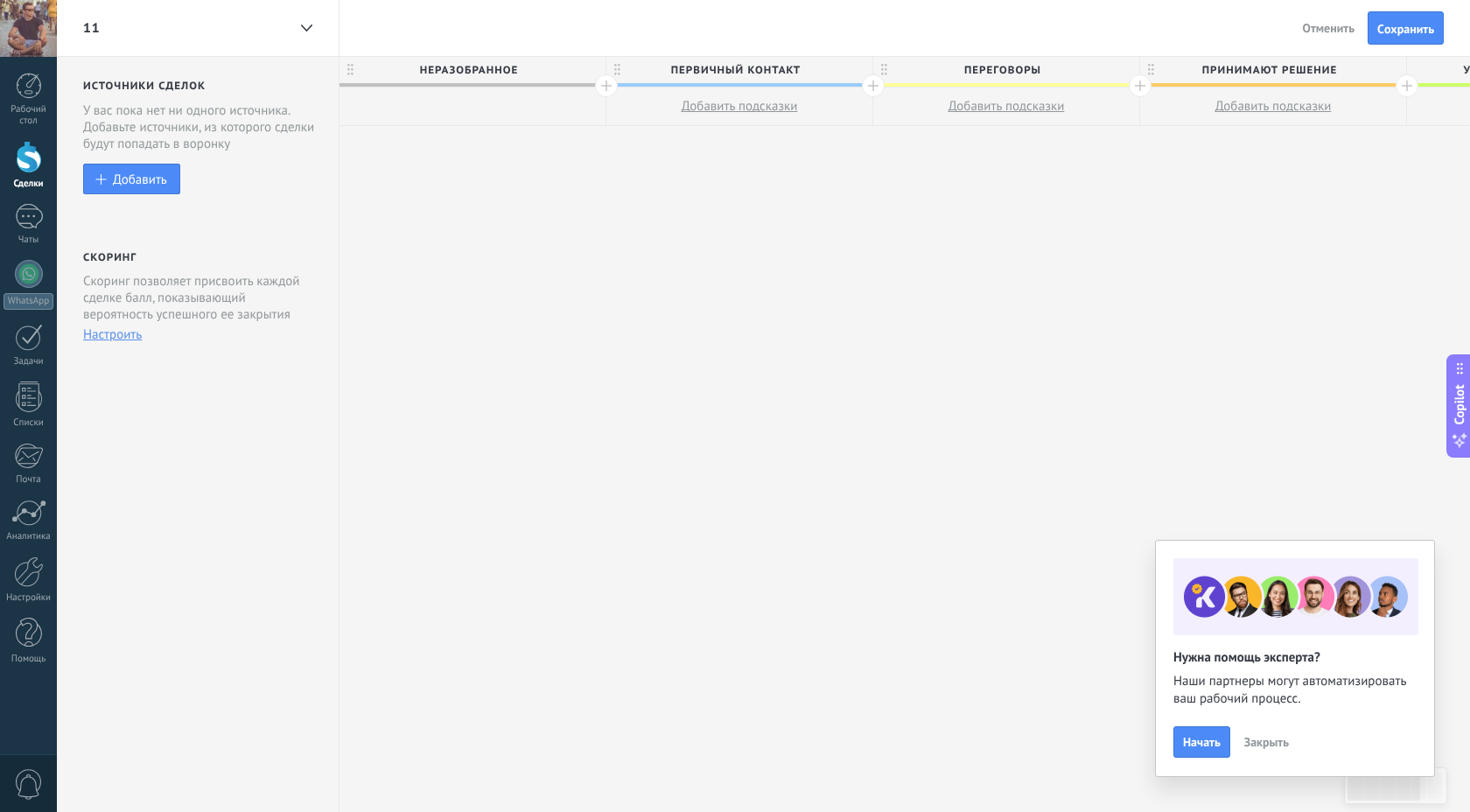
click at [1341, 27] on span "Отменить" at bounding box center [1328, 28] width 53 height 15
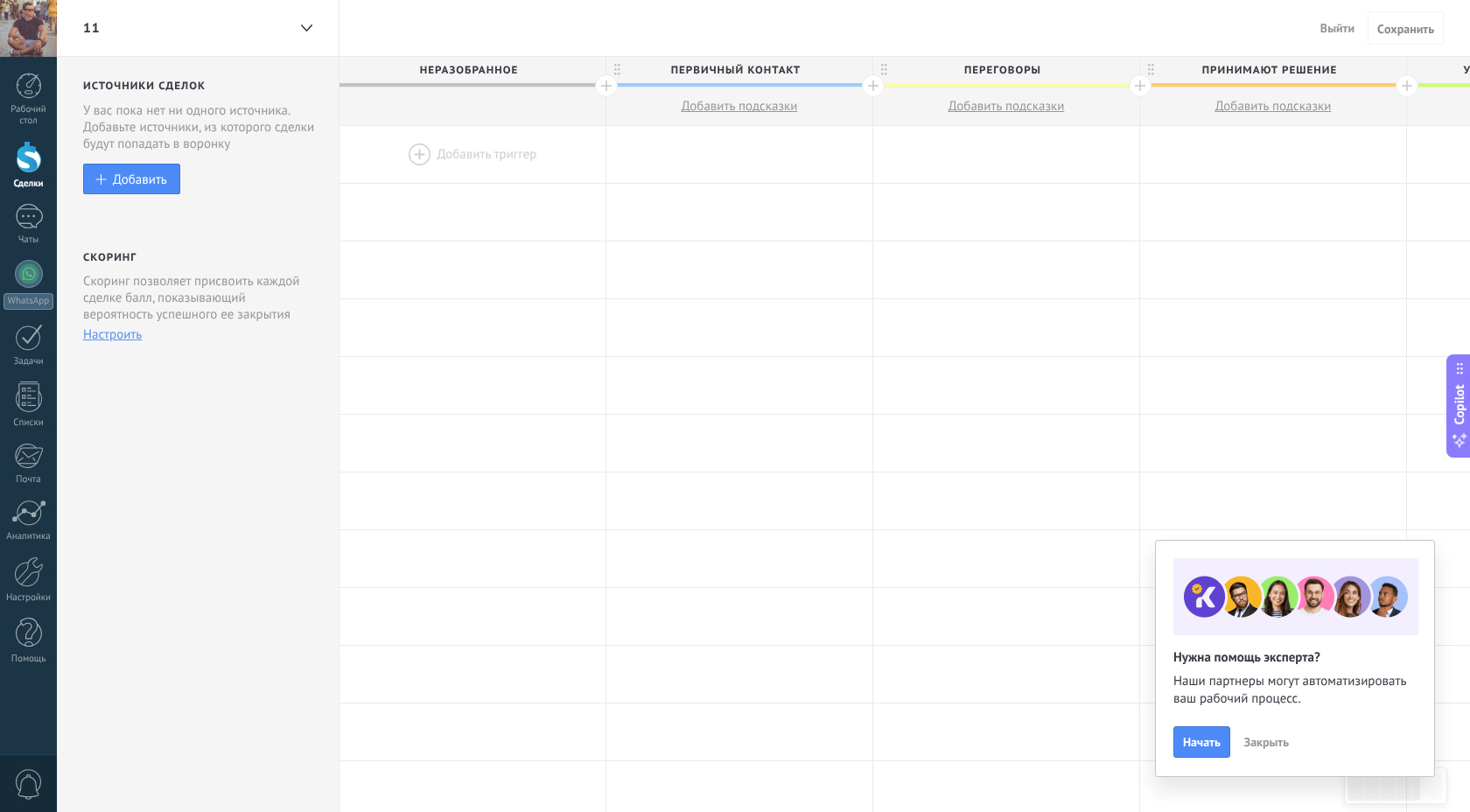
click at [473, 152] on div at bounding box center [472, 154] width 266 height 56
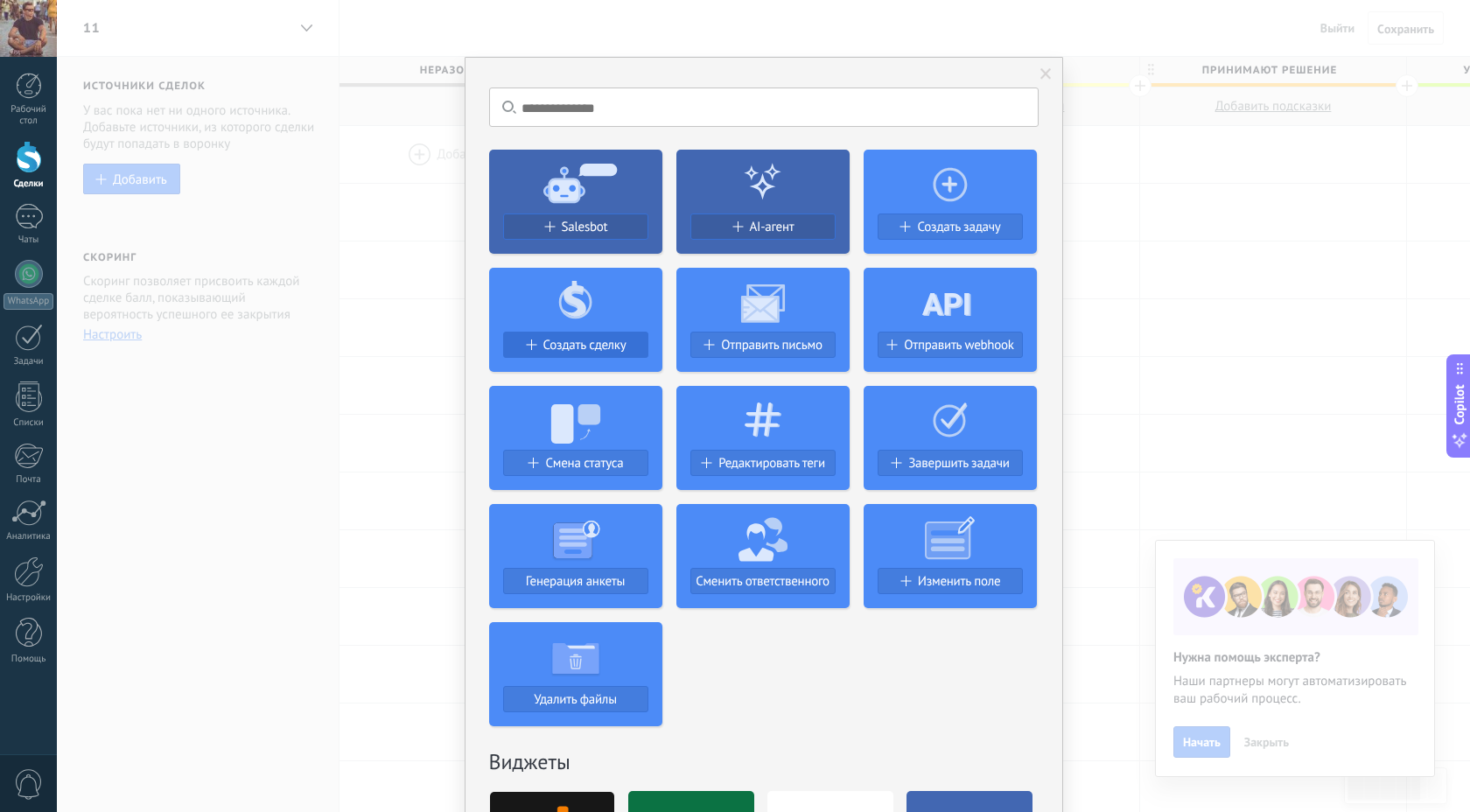
click at [572, 345] on span "Создать сделку" at bounding box center [584, 345] width 83 height 15
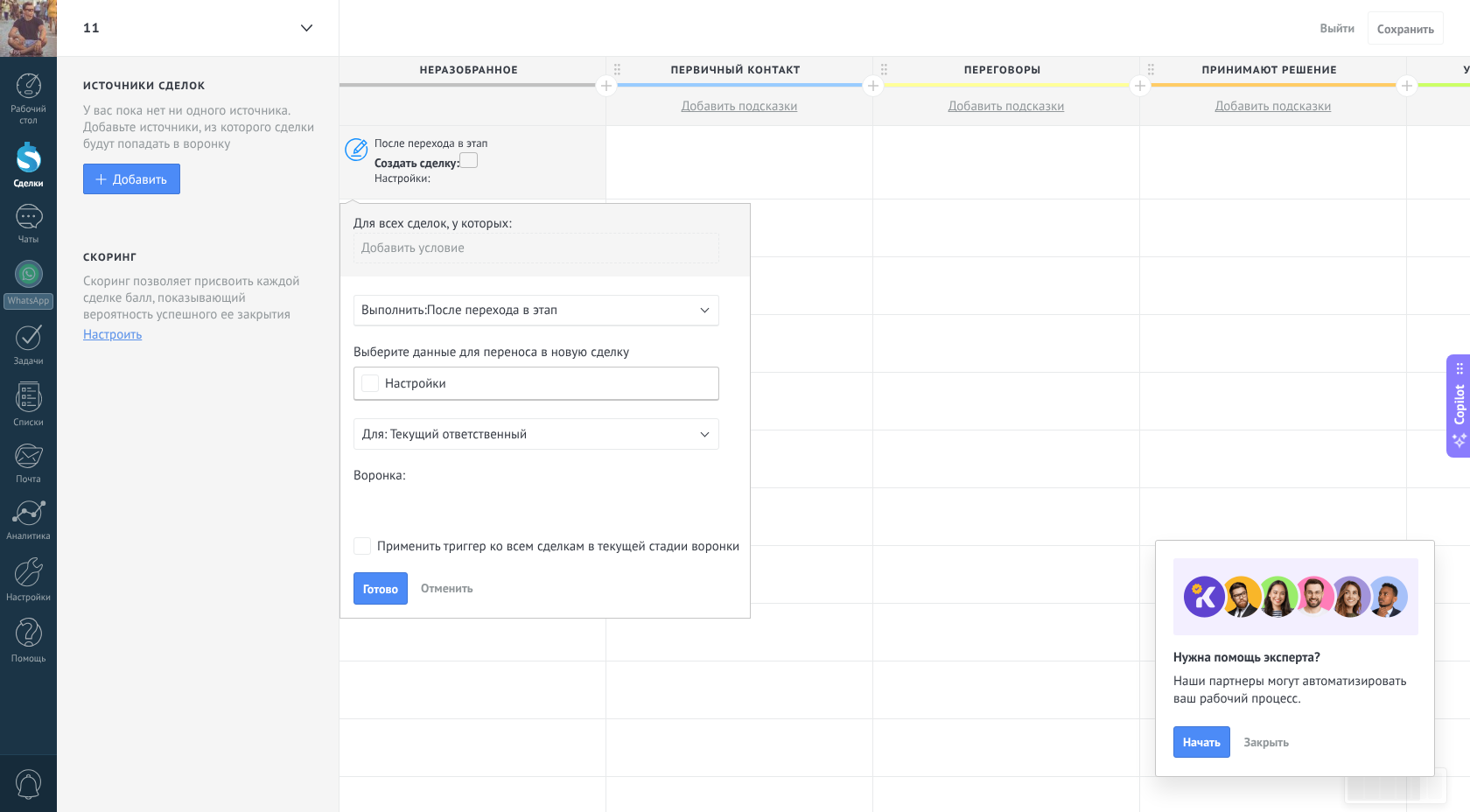
click at [532, 316] on span "После перехода в этап" at bounding box center [493, 310] width 130 height 16
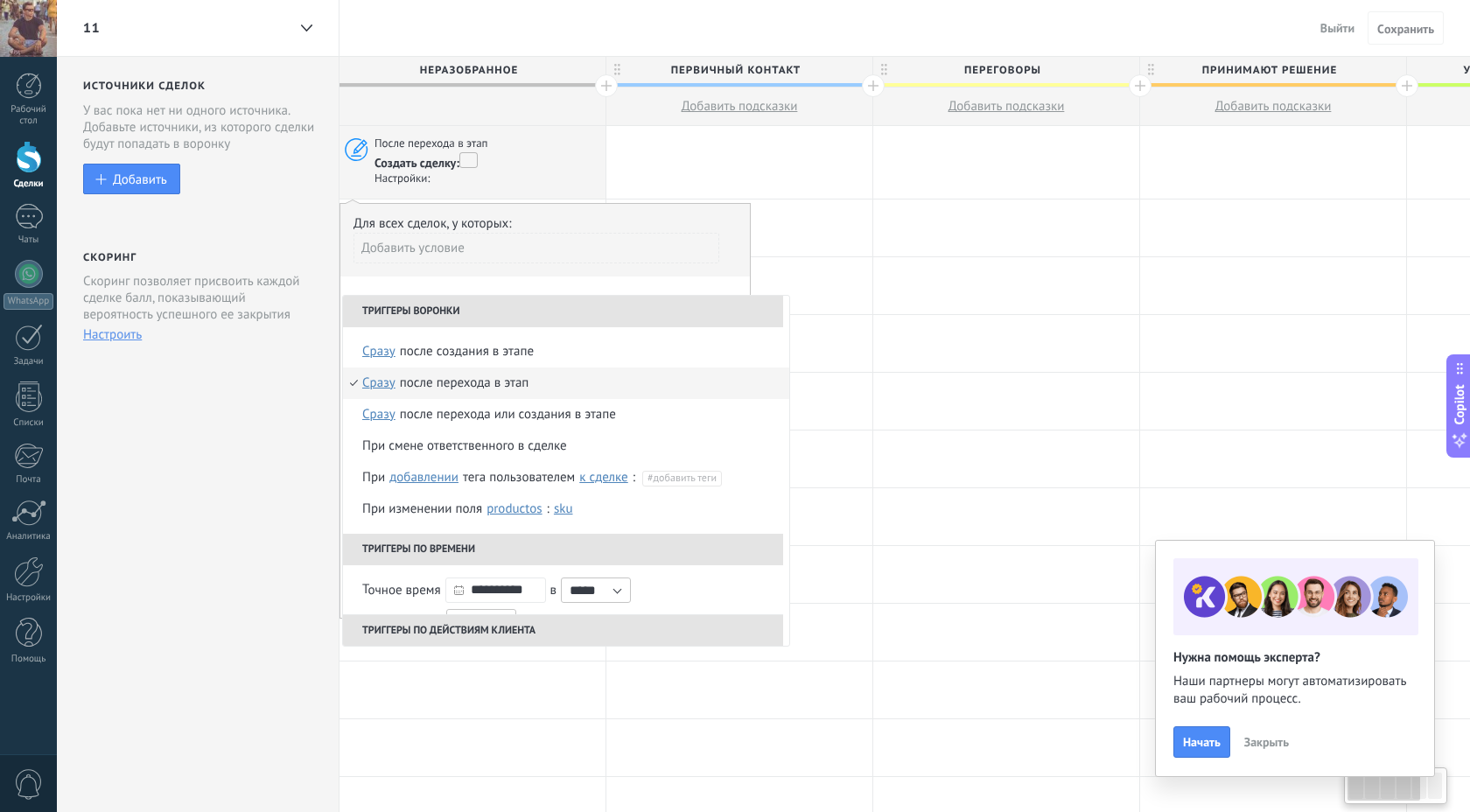
click at [530, 318] on li "Триггеры воронки" at bounding box center [563, 311] width 440 height 32
click at [587, 221] on div "Для всех сделок, у которых:" at bounding box center [545, 223] width 384 height 16
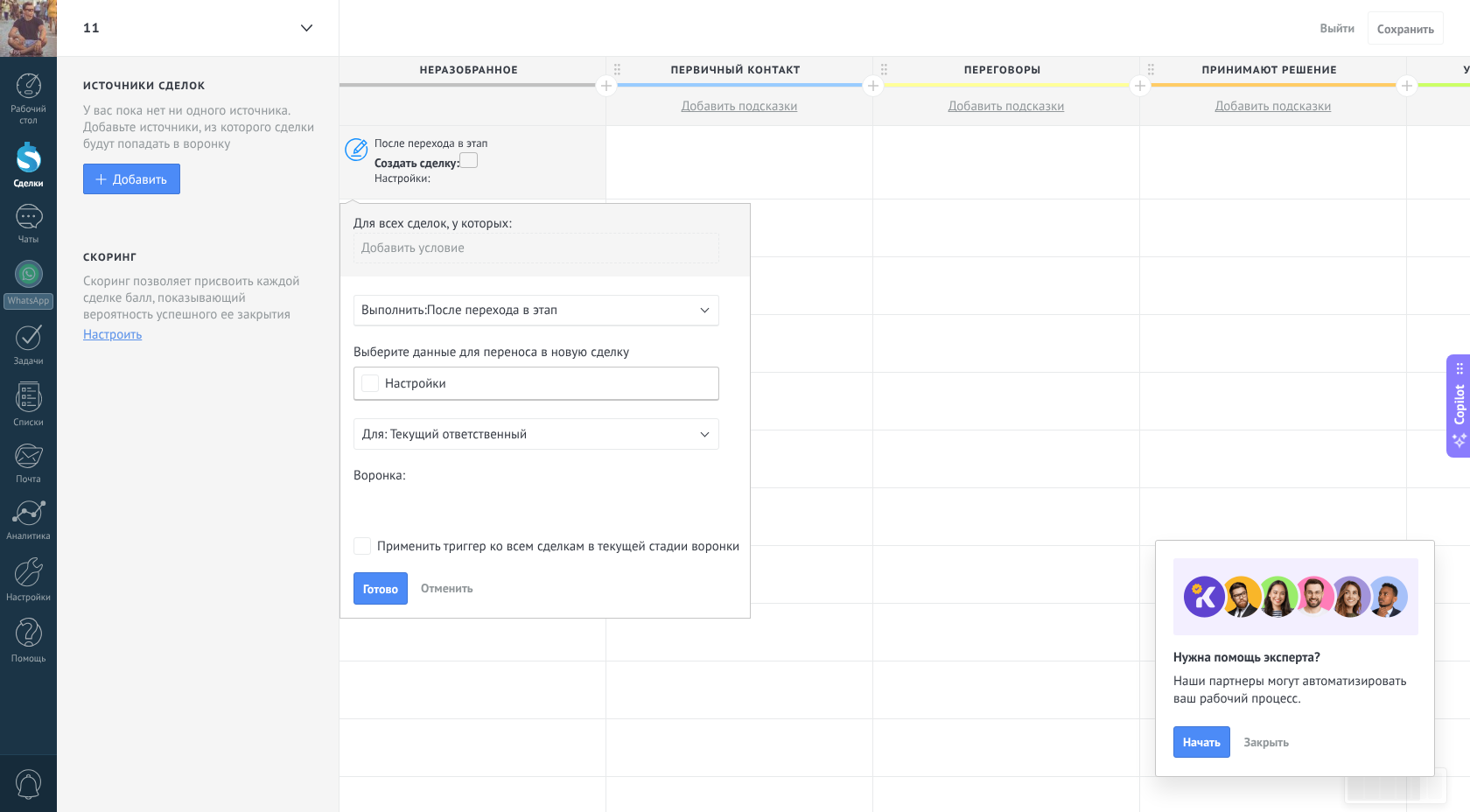
click at [0, 0] on div "Comentario o DM Obsequio o DM enviado Cualificado Propuesta enviada Negociación…" at bounding box center [0, 0] width 0 height 0
click at [0, 0] on label "Obsequio o DM enviado" at bounding box center [0, 0] width 0 height 0
click at [0, 0] on div "Comentario o DM Obsequio o DM enviado Cualificado Propuesta enviada Negociación…" at bounding box center [0, 0] width 0 height 0
click at [454, 474] on div at bounding box center [763, 406] width 1414 height 812
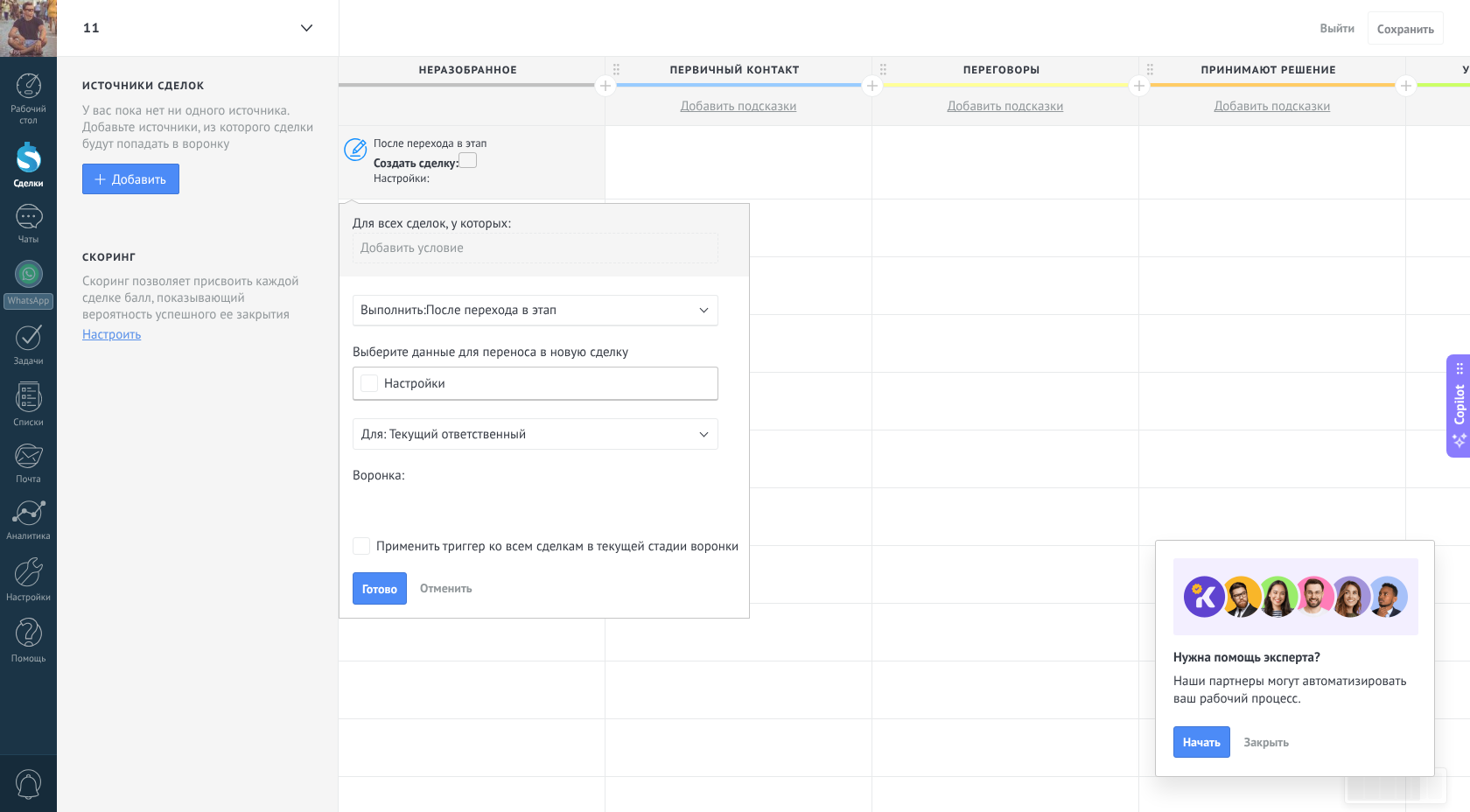
click at [0, 0] on div "Comentario o DM Obsequio o DM enviado Cualificado Propuesta enviada Negociación…" at bounding box center [0, 0] width 0 height 0
click at [0, 0] on label "Comentario o DM" at bounding box center [0, 0] width 0 height 0
click at [490, 393] on div "Настройки" at bounding box center [536, 384] width 366 height 34
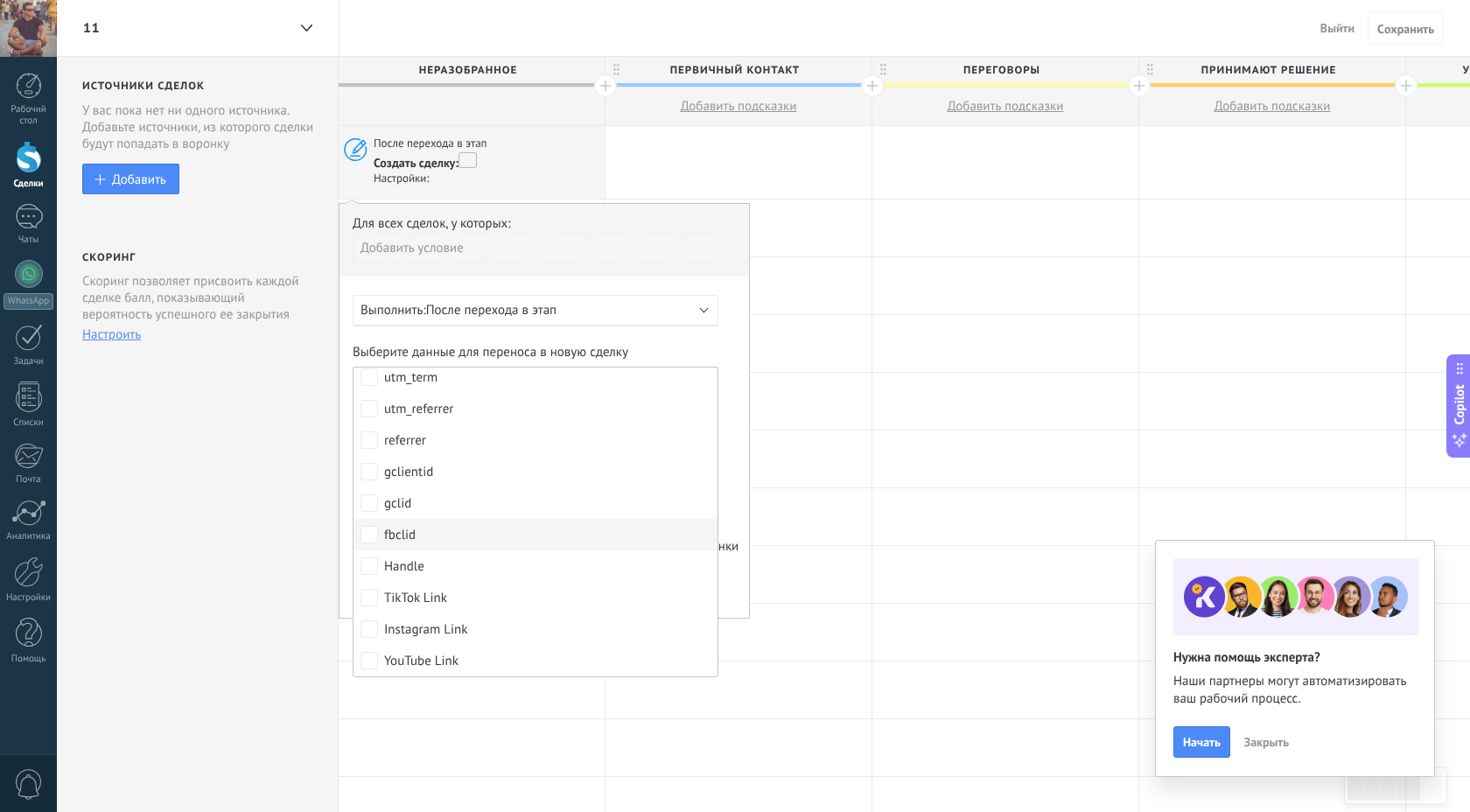
scroll to position [0, 0]
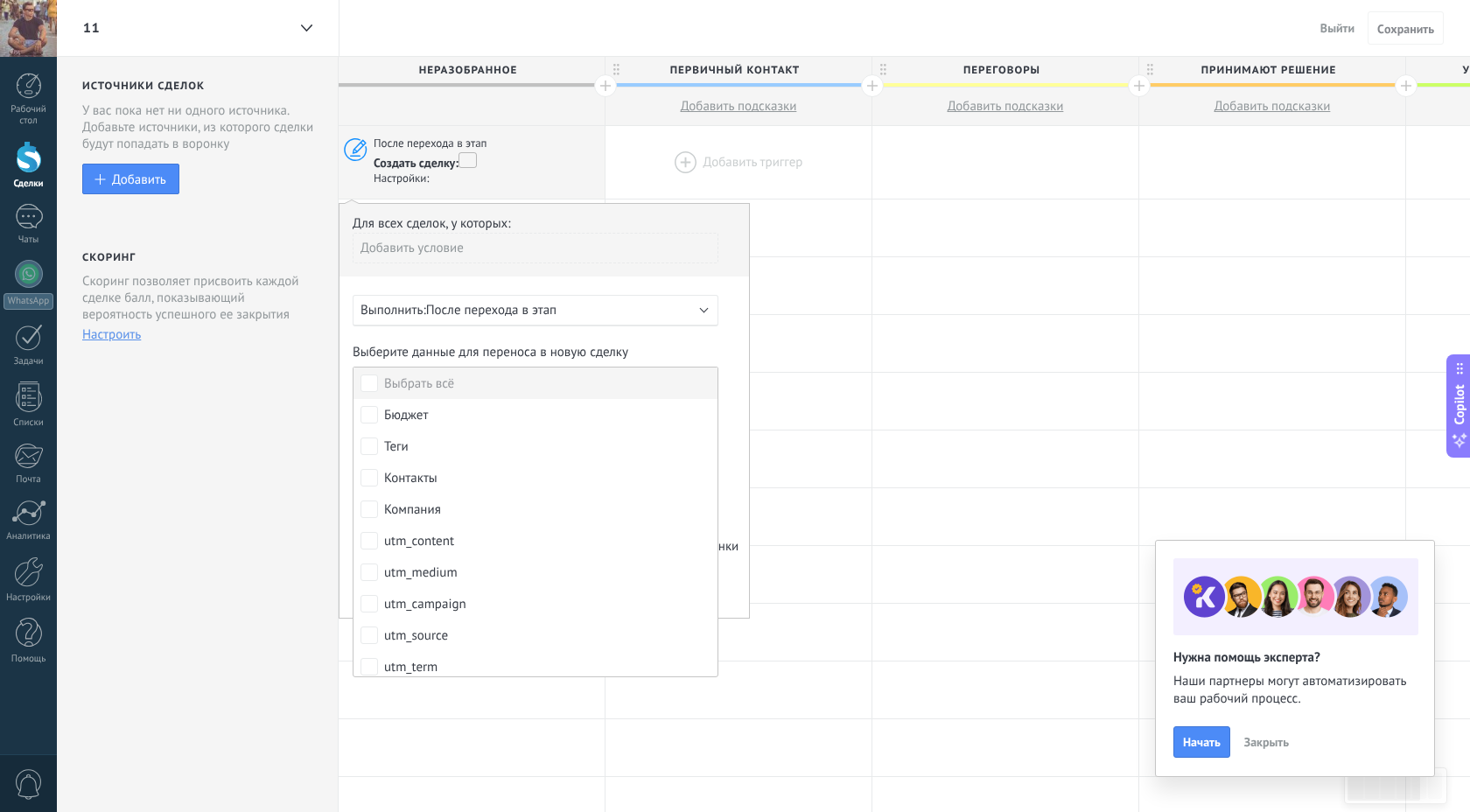
click at [723, 153] on div at bounding box center [738, 163] width 266 height 73
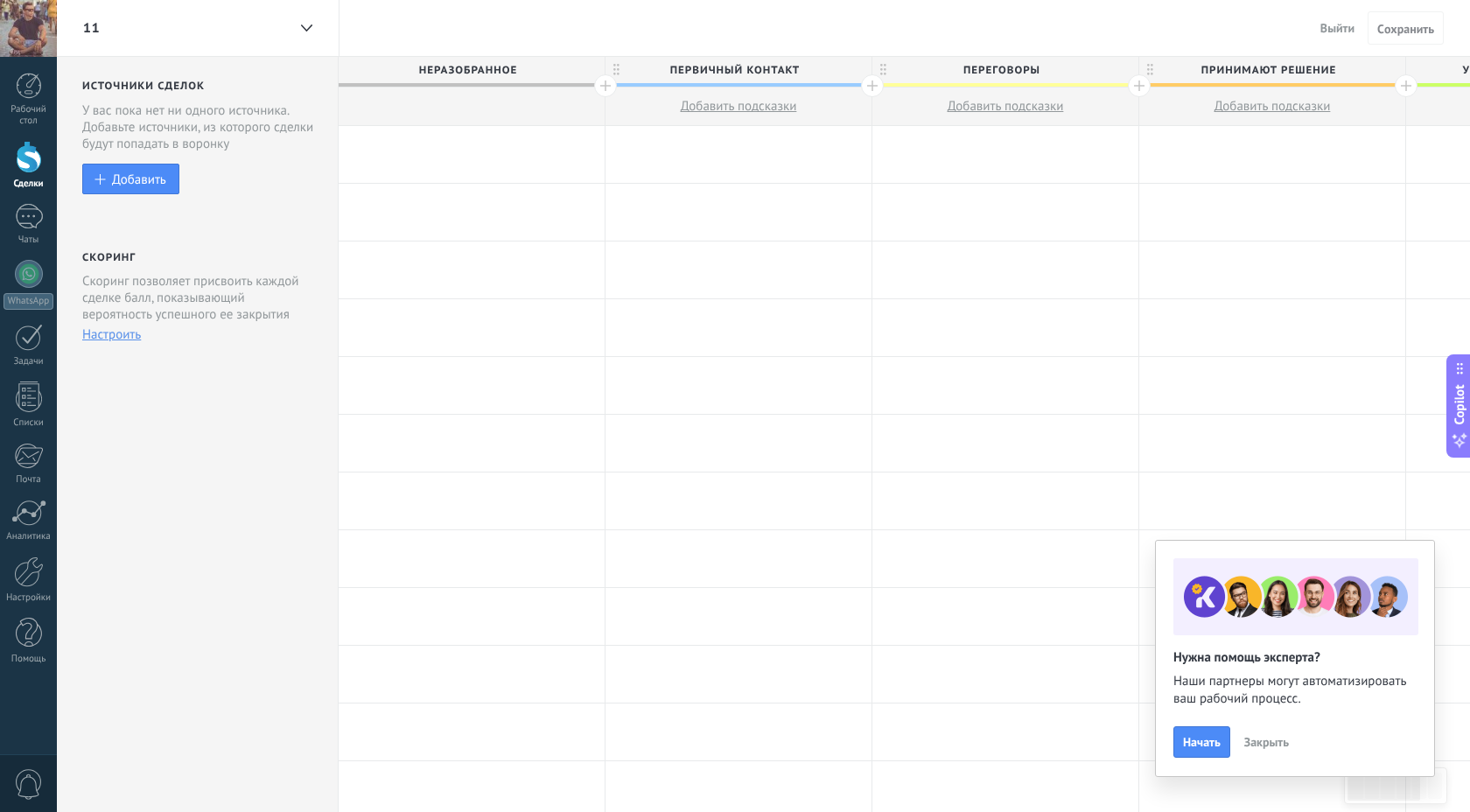
click at [1332, 29] on span "Выйти" at bounding box center [1338, 28] width 34 height 15
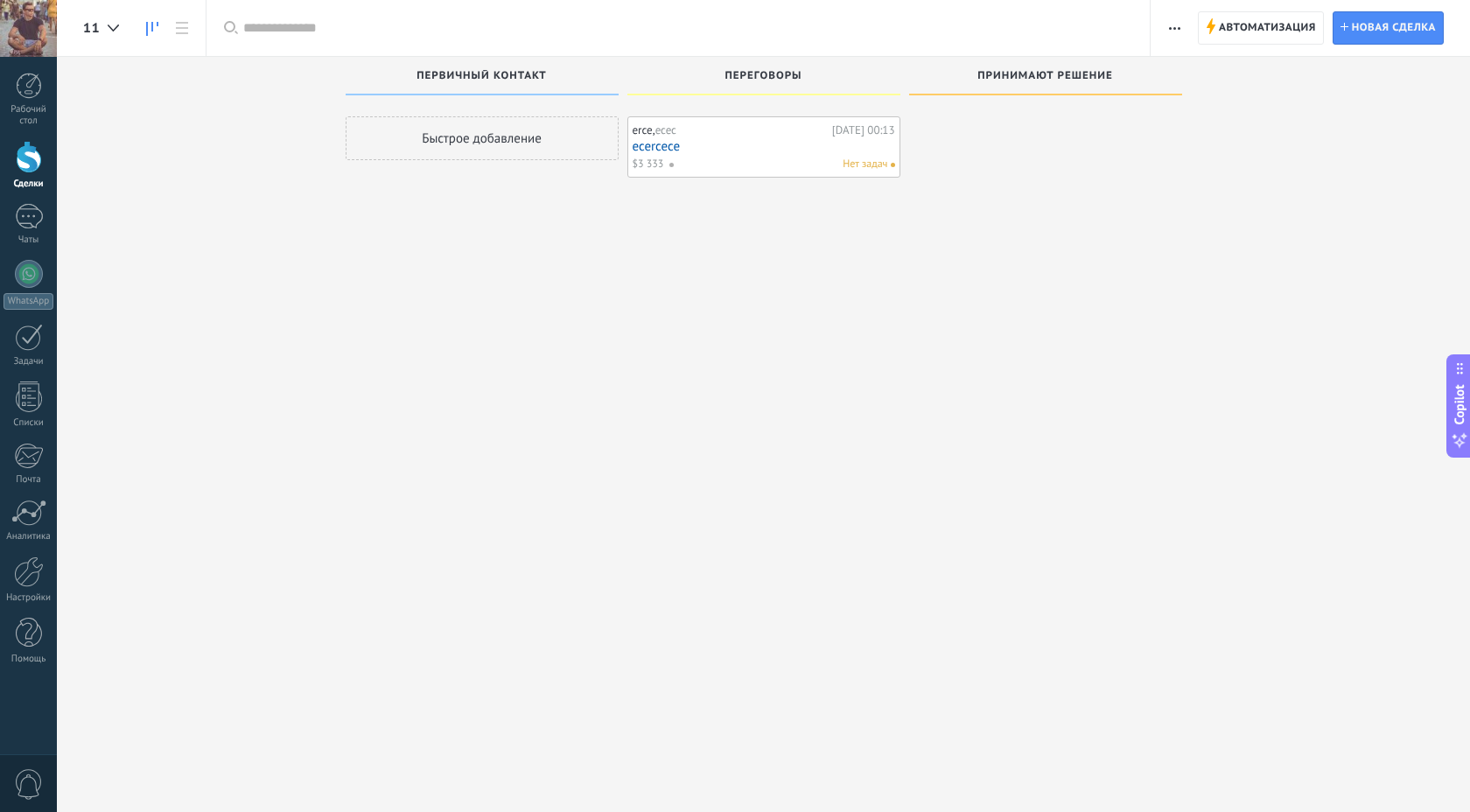
click at [1019, 32] on input "text" at bounding box center [688, 28] width 889 height 18
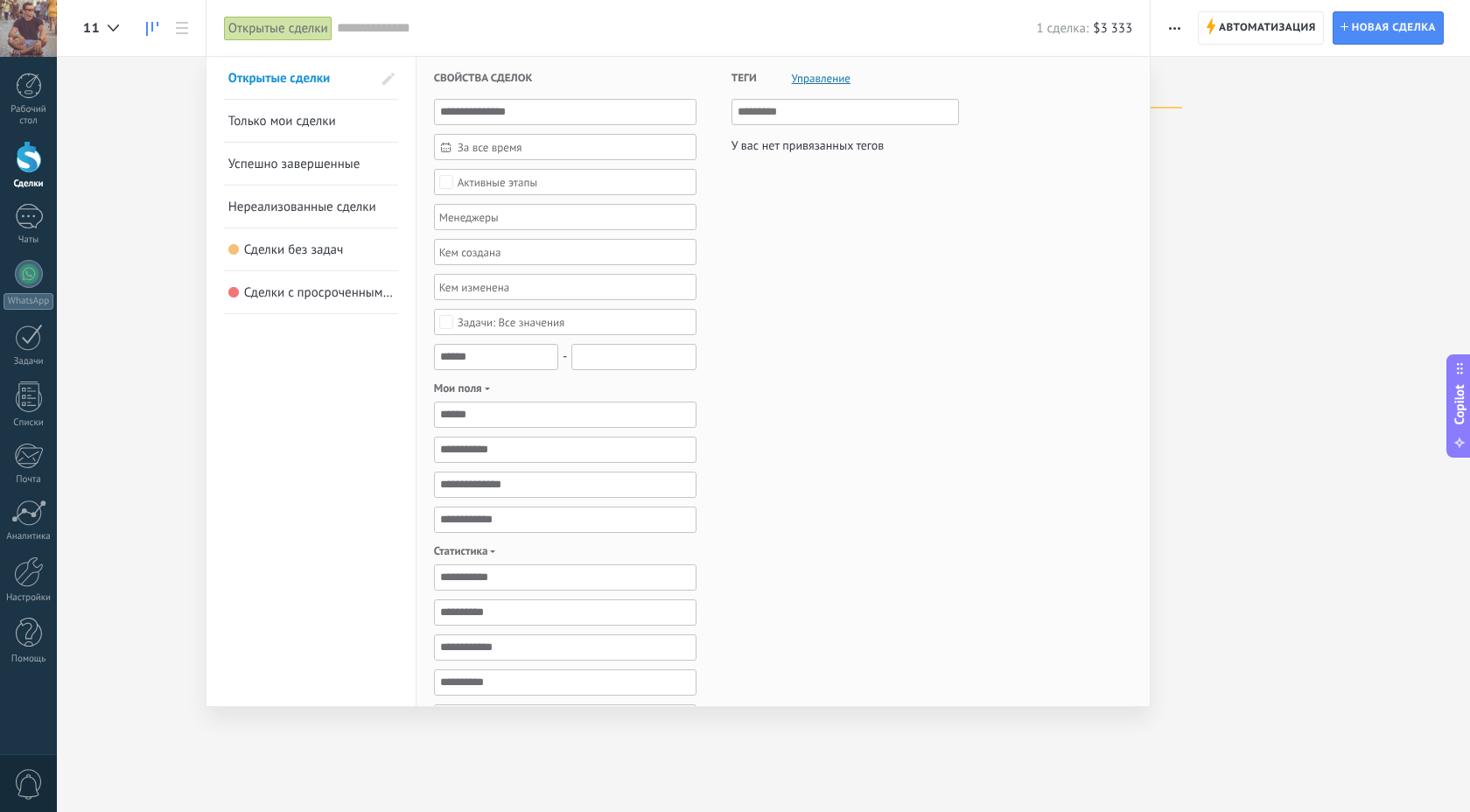
click at [1317, 231] on div at bounding box center [735, 406] width 1470 height 812
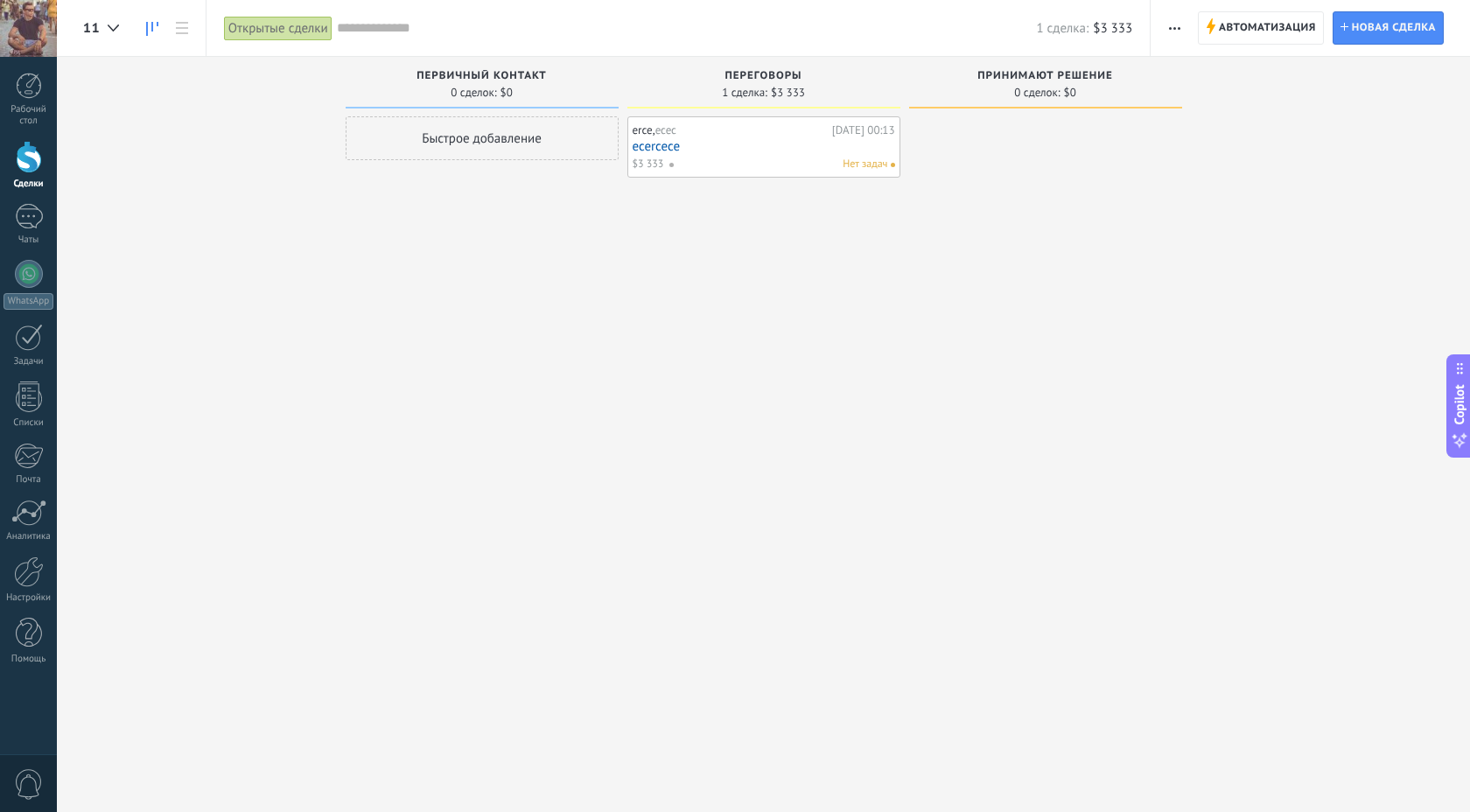
click at [694, 134] on div "erce, ecec" at bounding box center [731, 130] width 195 height 14
click at [656, 149] on link "ecercece" at bounding box center [764, 147] width 263 height 15
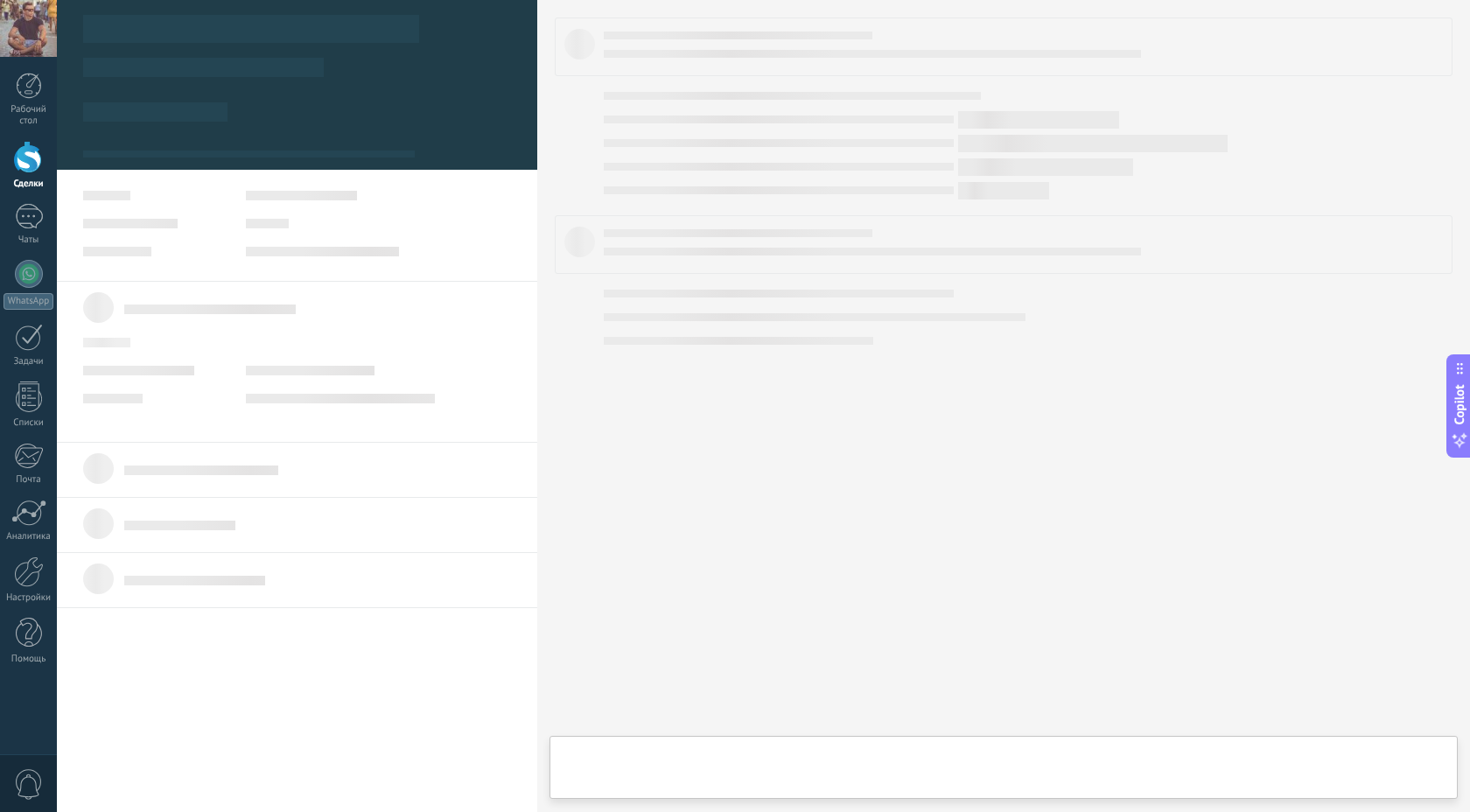
type textarea "********"
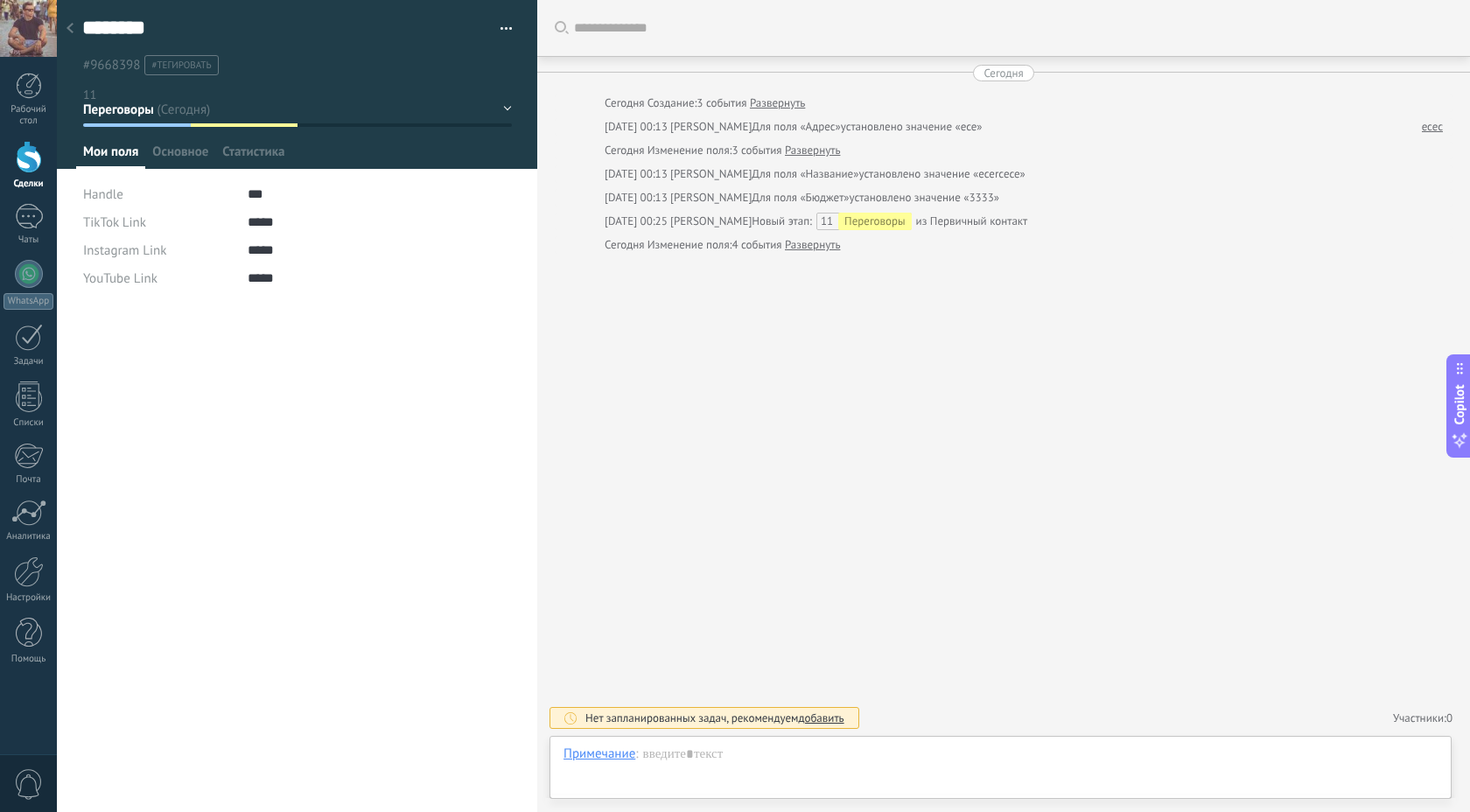
scroll to position [26, 0]
click at [181, 158] on span "Основное" at bounding box center [180, 156] width 56 height 26
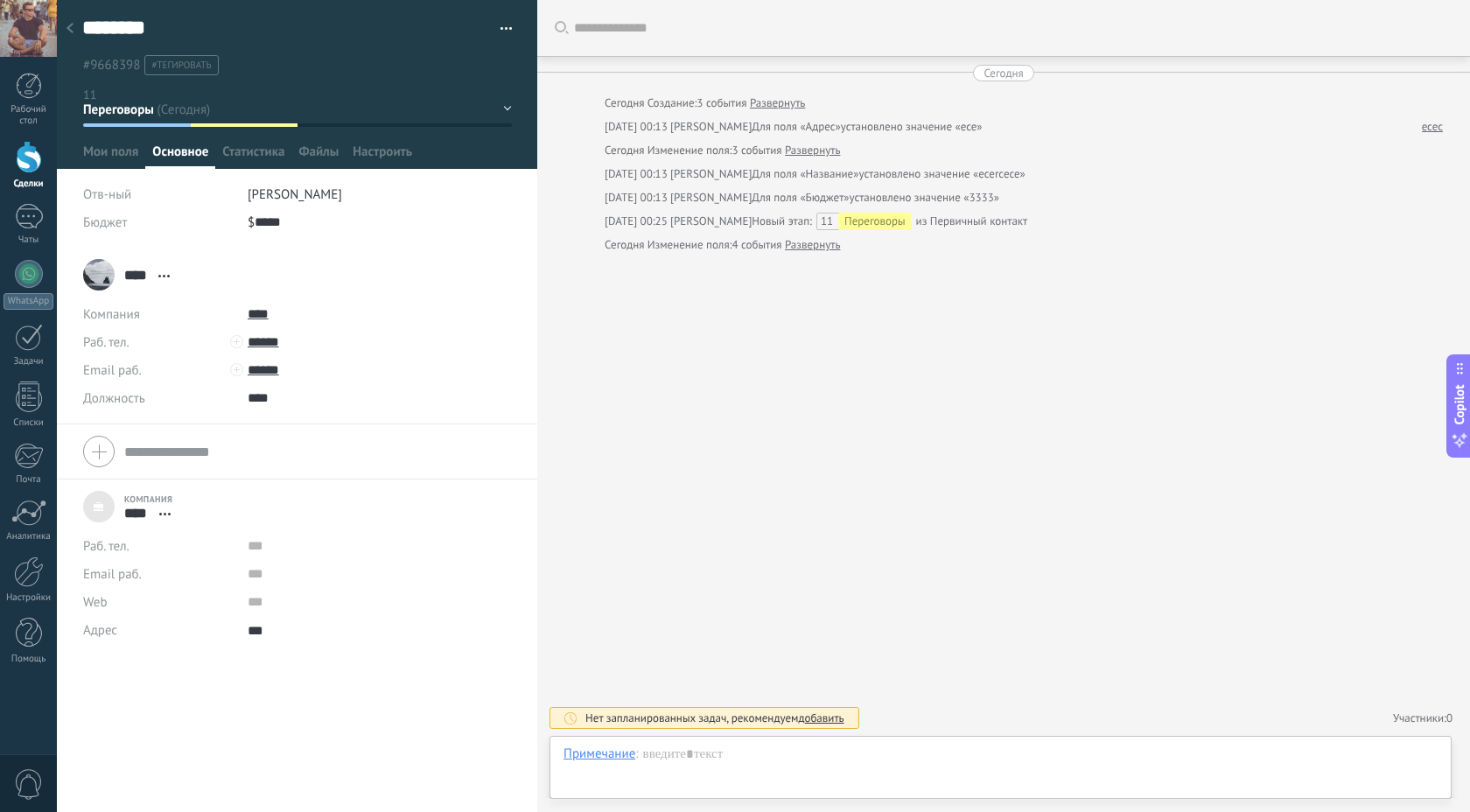
click at [235, 342] on div at bounding box center [237, 341] width 13 height 13
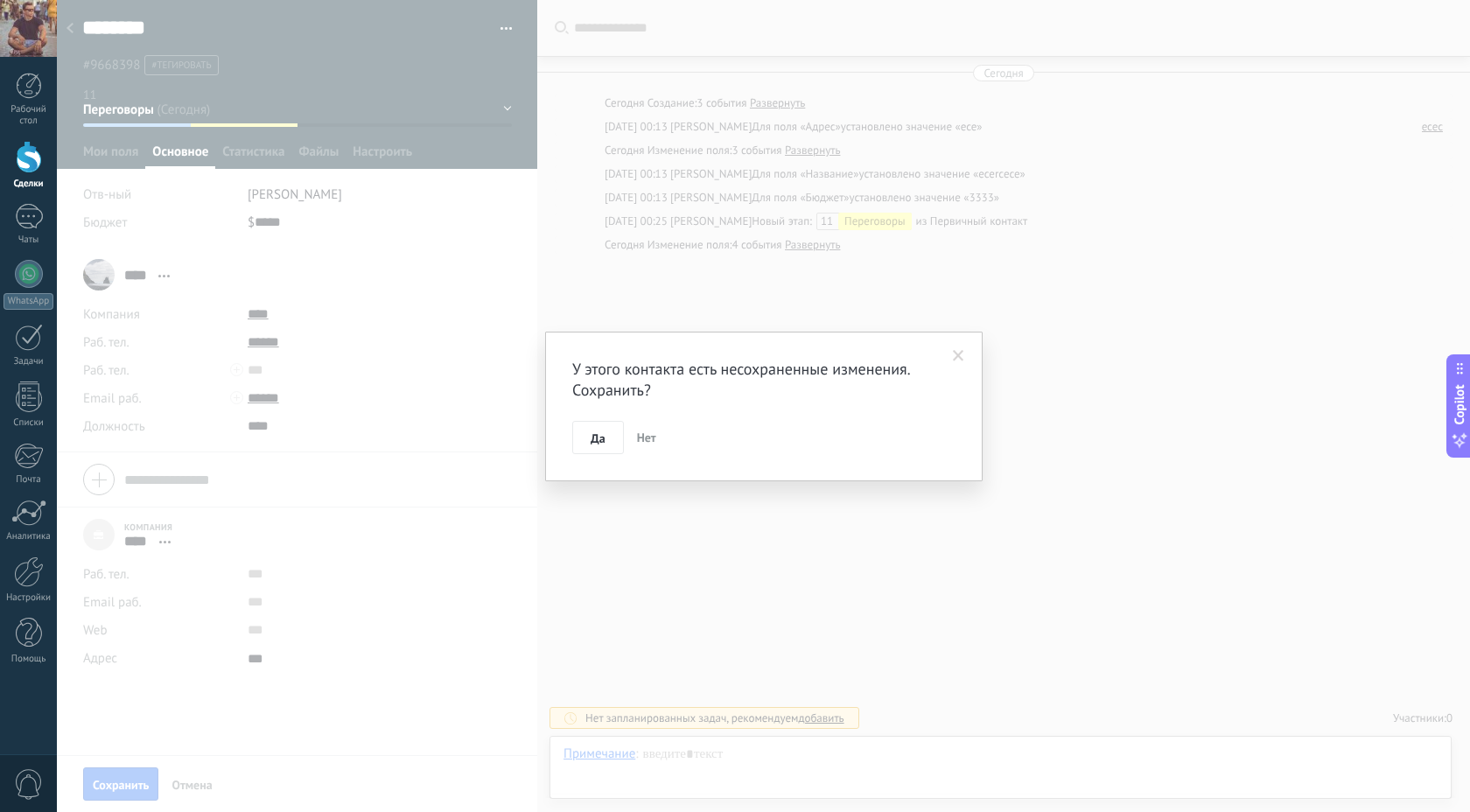
click at [190, 480] on body ".abecls-1,.abecls-2{fill-rule:evenodd}.abecls-2{fill:#fff} .abhcls-1{fill:none}…" at bounding box center [735, 406] width 1470 height 812
click at [587, 450] on button "Да" at bounding box center [598, 437] width 52 height 33
type input "****"
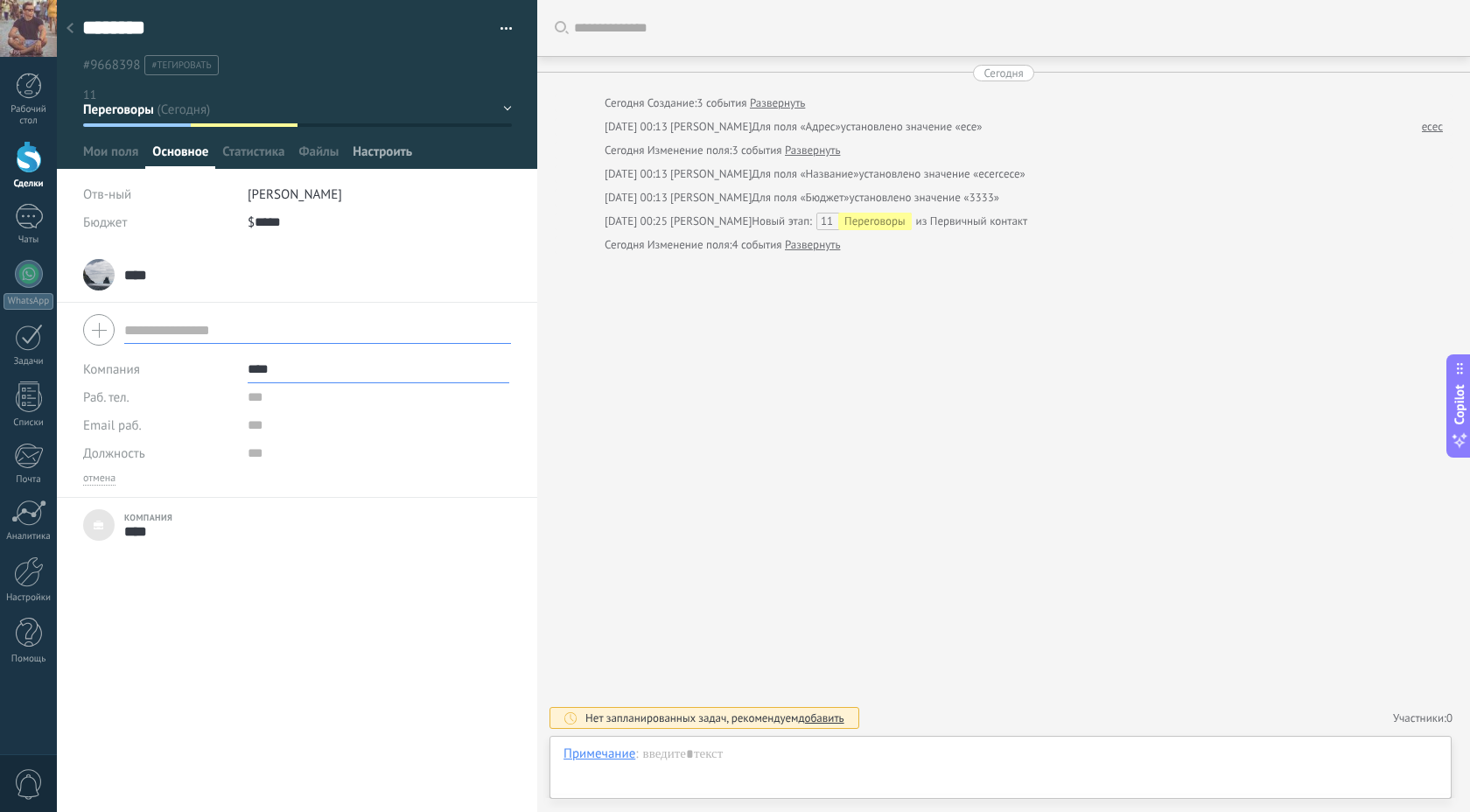
click at [358, 168] on span "Настроить" at bounding box center [383, 156] width 59 height 26
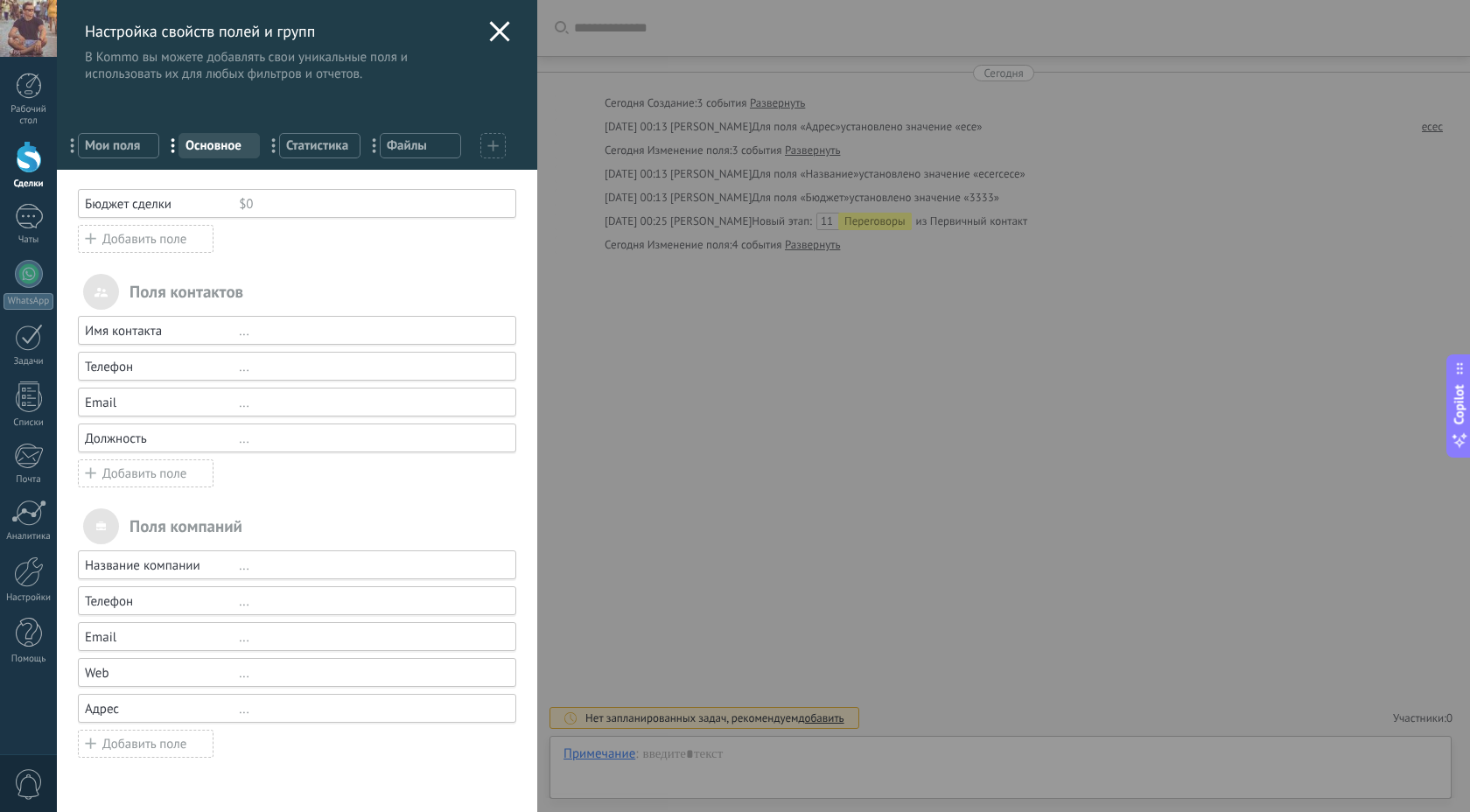
click at [261, 204] on div "$0" at bounding box center [370, 204] width 262 height 16
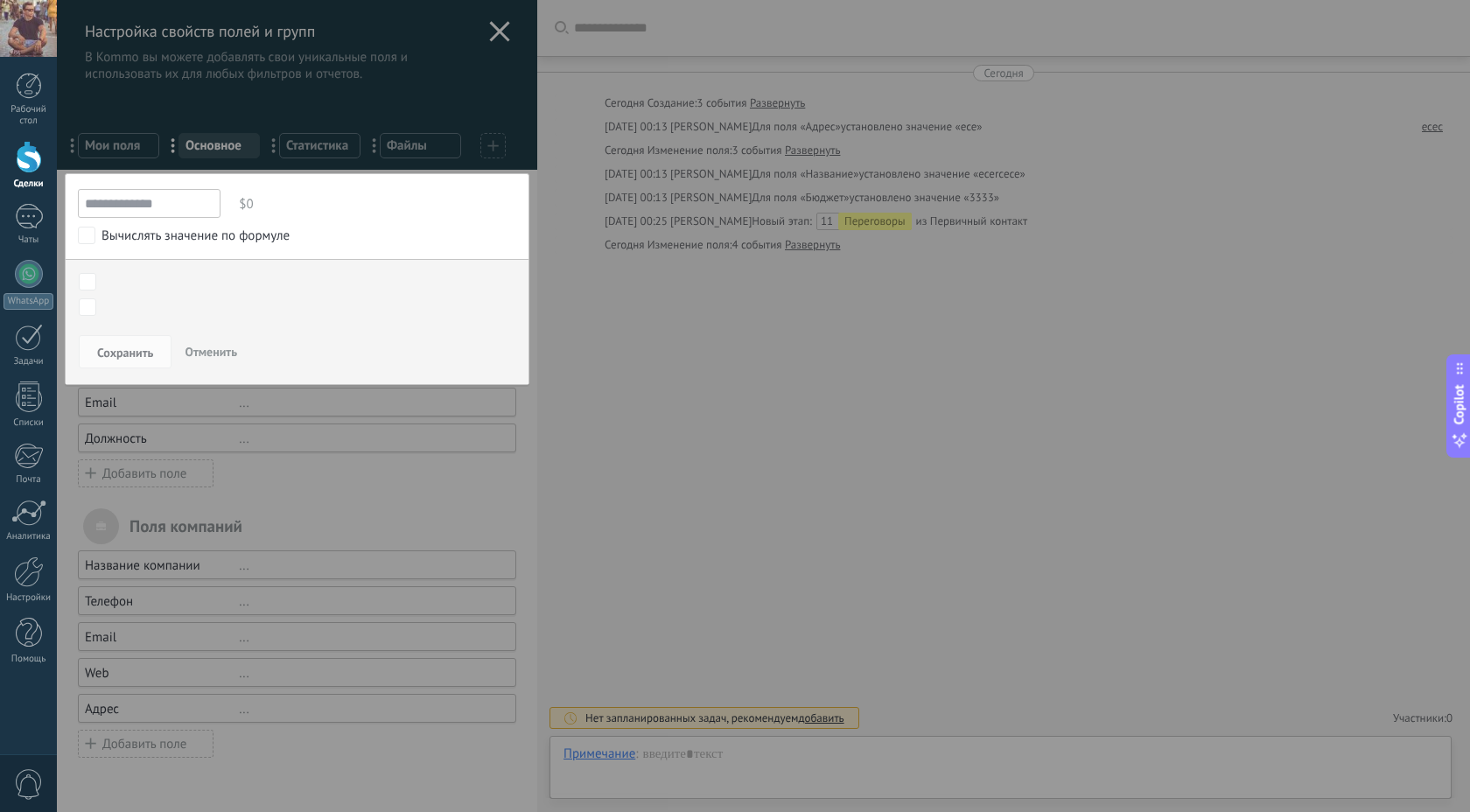
click at [234, 231] on div "Вычислять значение по формуле" at bounding box center [195, 236] width 188 height 17
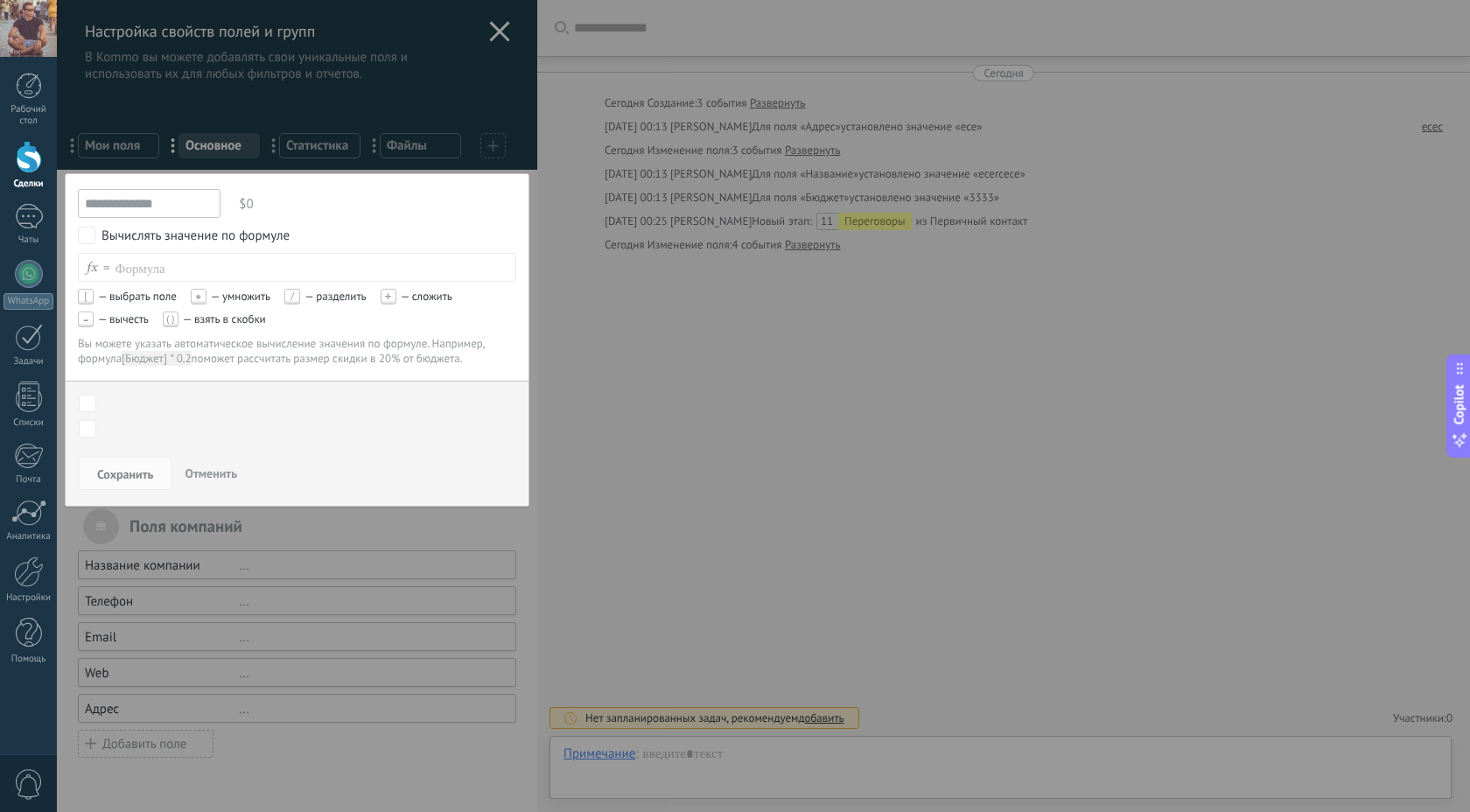
click at [201, 470] on span "Отменить" at bounding box center [210, 473] width 53 height 15
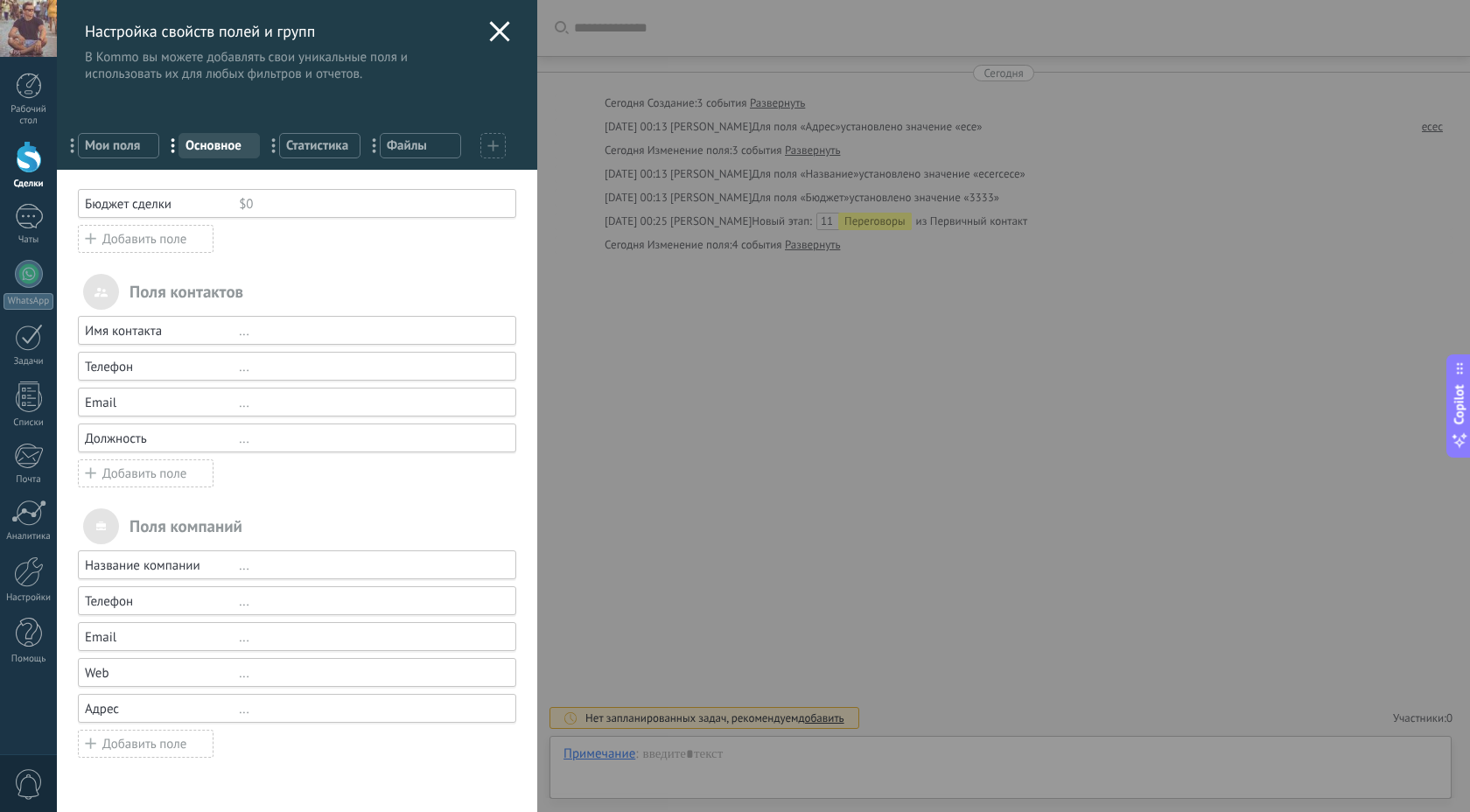
click at [317, 143] on span "Статистика" at bounding box center [319, 145] width 67 height 16
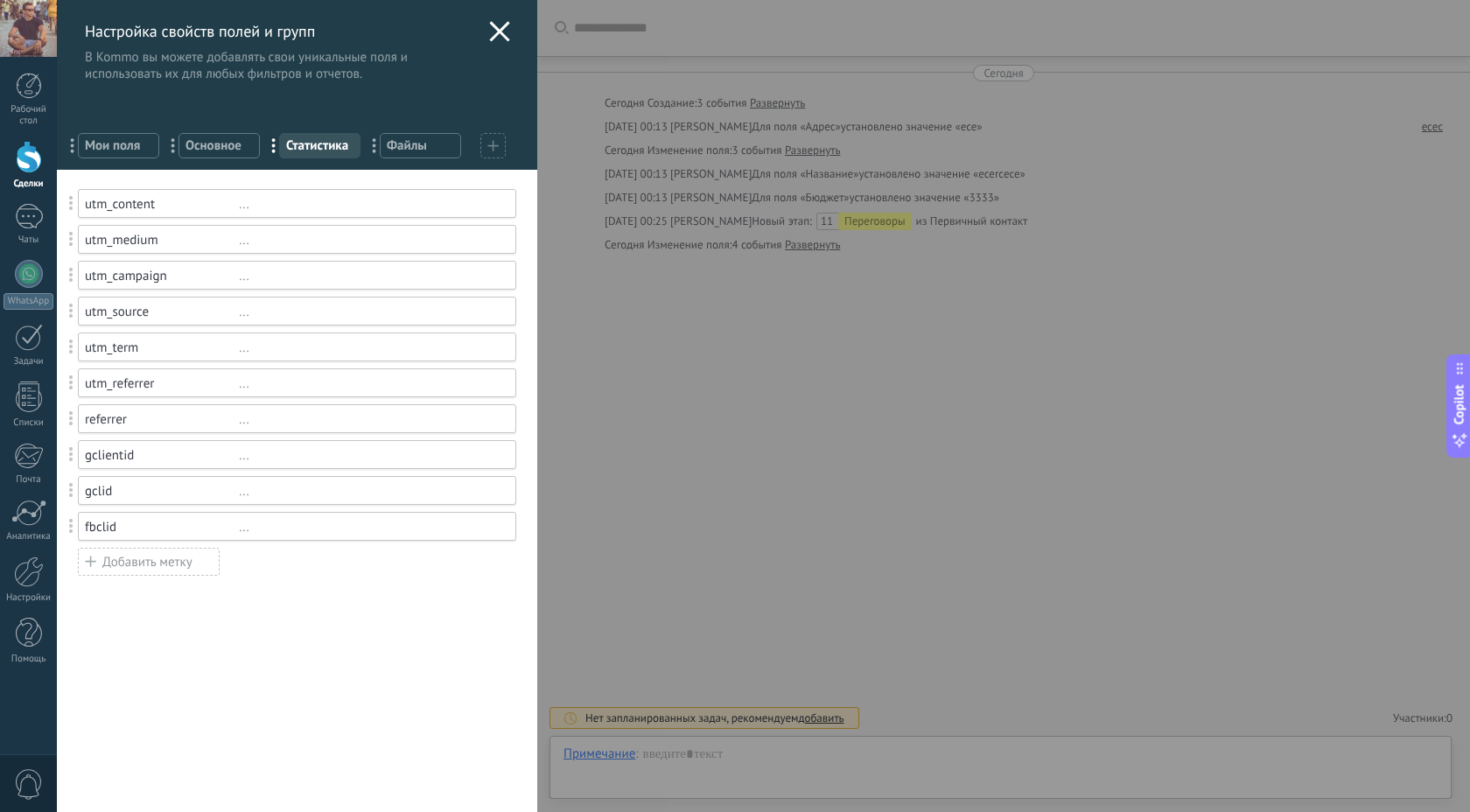
click at [441, 142] on span "Файлы" at bounding box center [420, 145] width 67 height 16
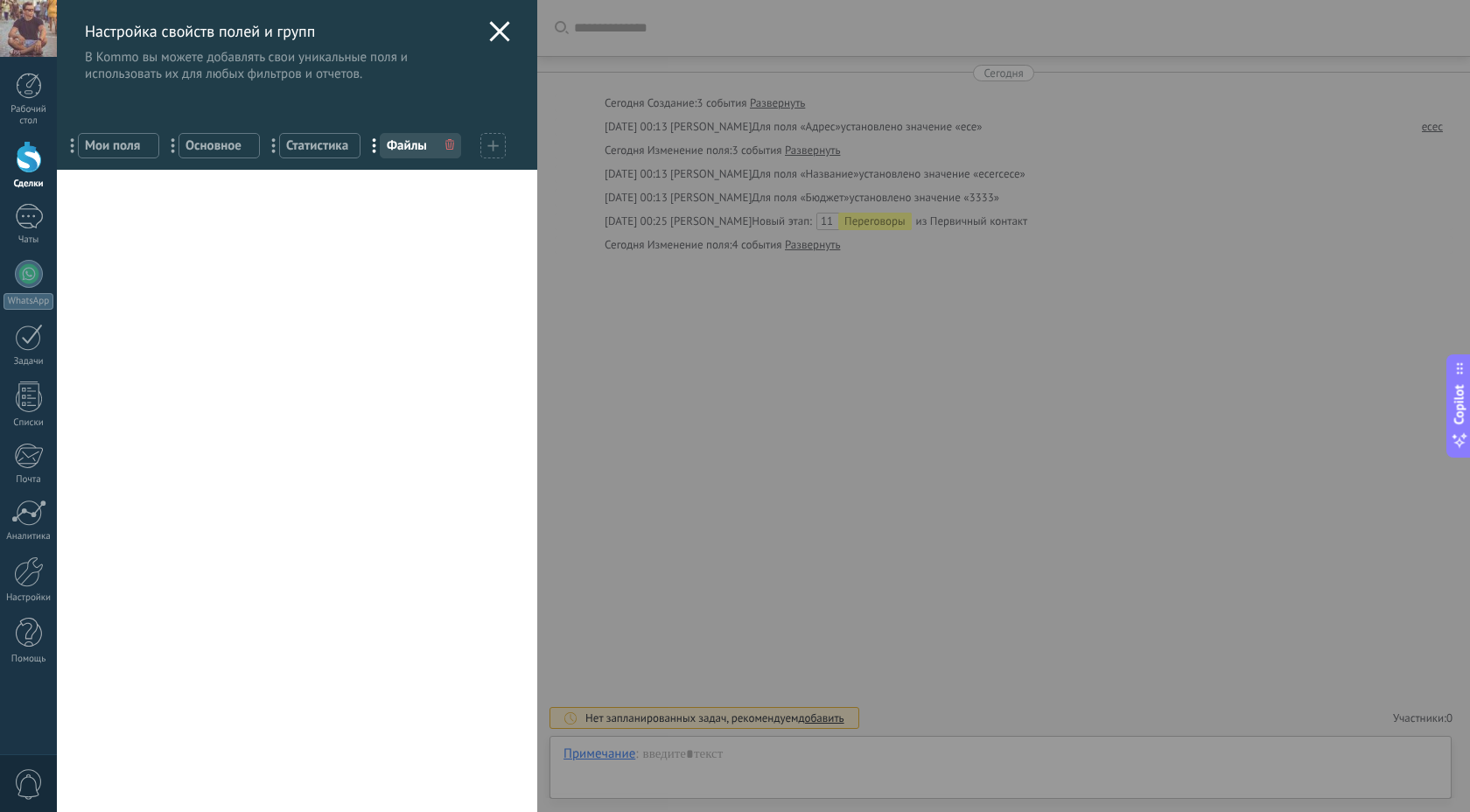
click at [107, 152] on span "Мои поля" at bounding box center [119, 145] width 67 height 16
click at [56, 84] on div "Настройка свойств полей и групп В Kommo вы можете добавлять свои уникальные пол…" at bounding box center [763, 406] width 1414 height 812
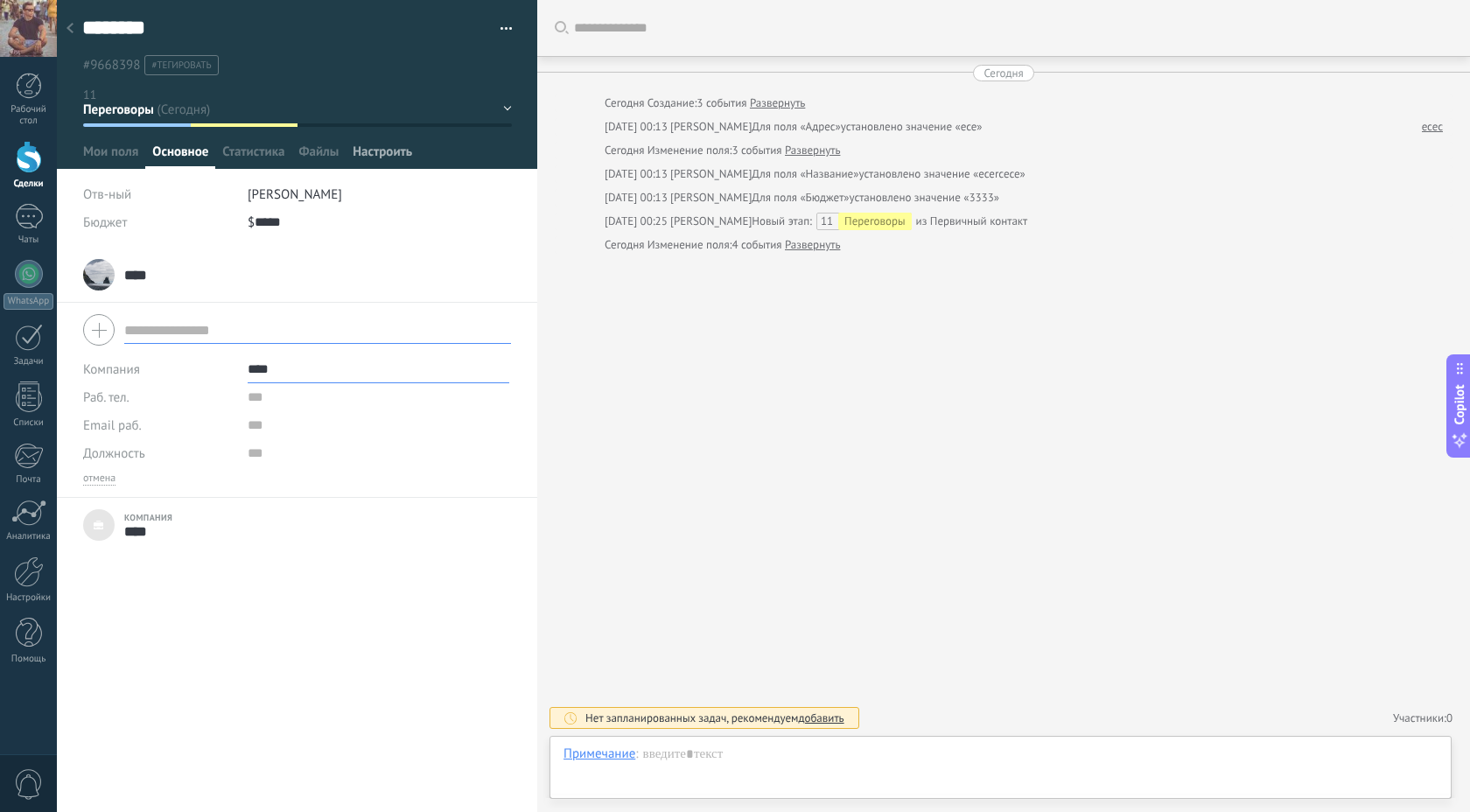
click at [386, 150] on span "Настроить" at bounding box center [383, 156] width 59 height 26
